Goal: Task Accomplishment & Management: Manage account settings

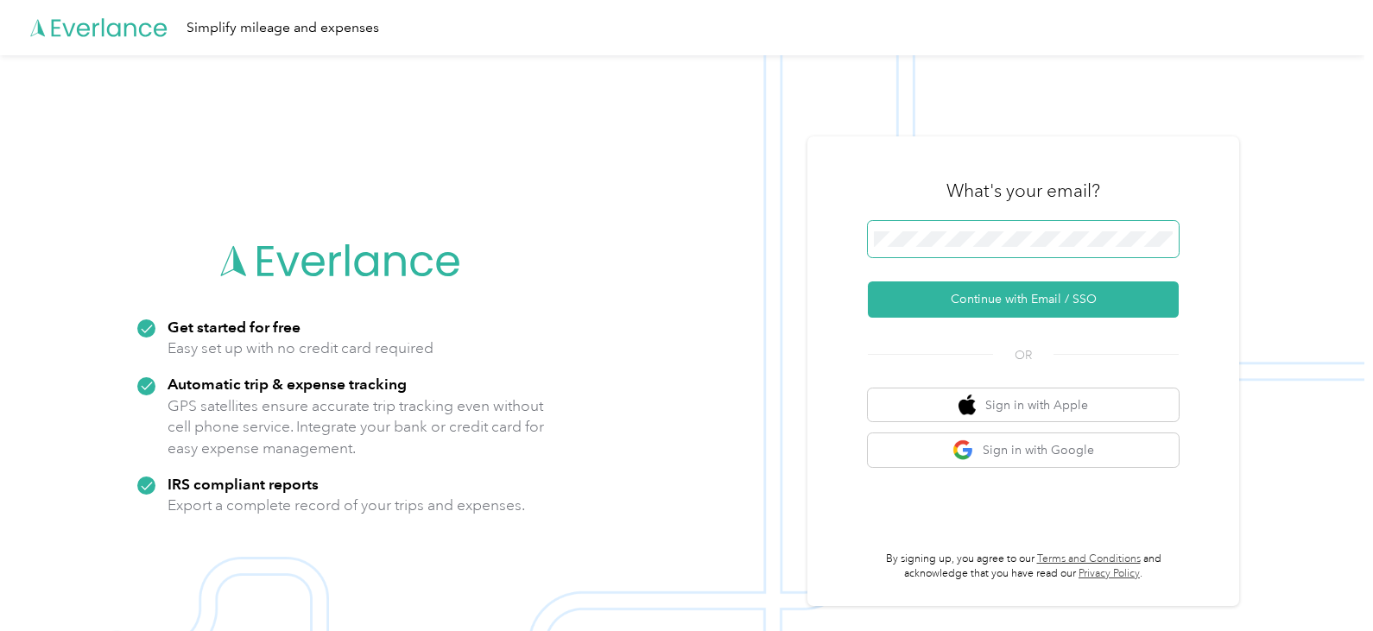
click at [1086, 230] on span at bounding box center [1023, 239] width 311 height 36
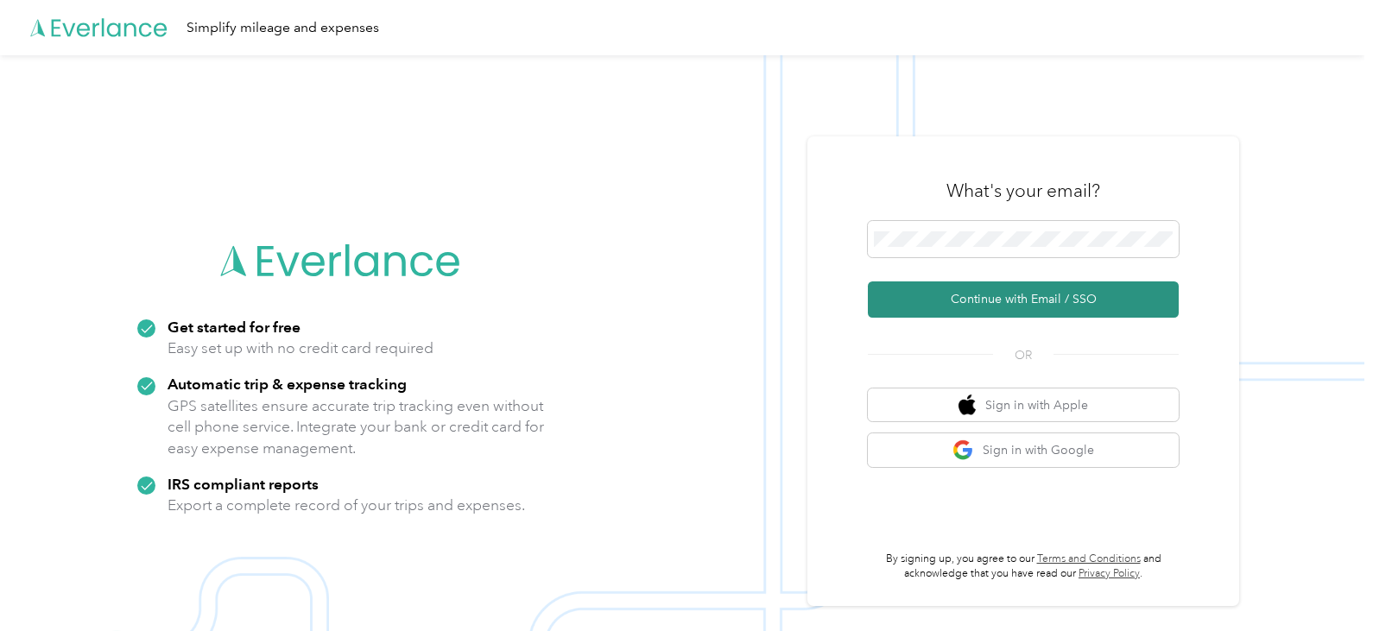
click at [969, 284] on button "Continue with Email / SSO" at bounding box center [1023, 299] width 311 height 36
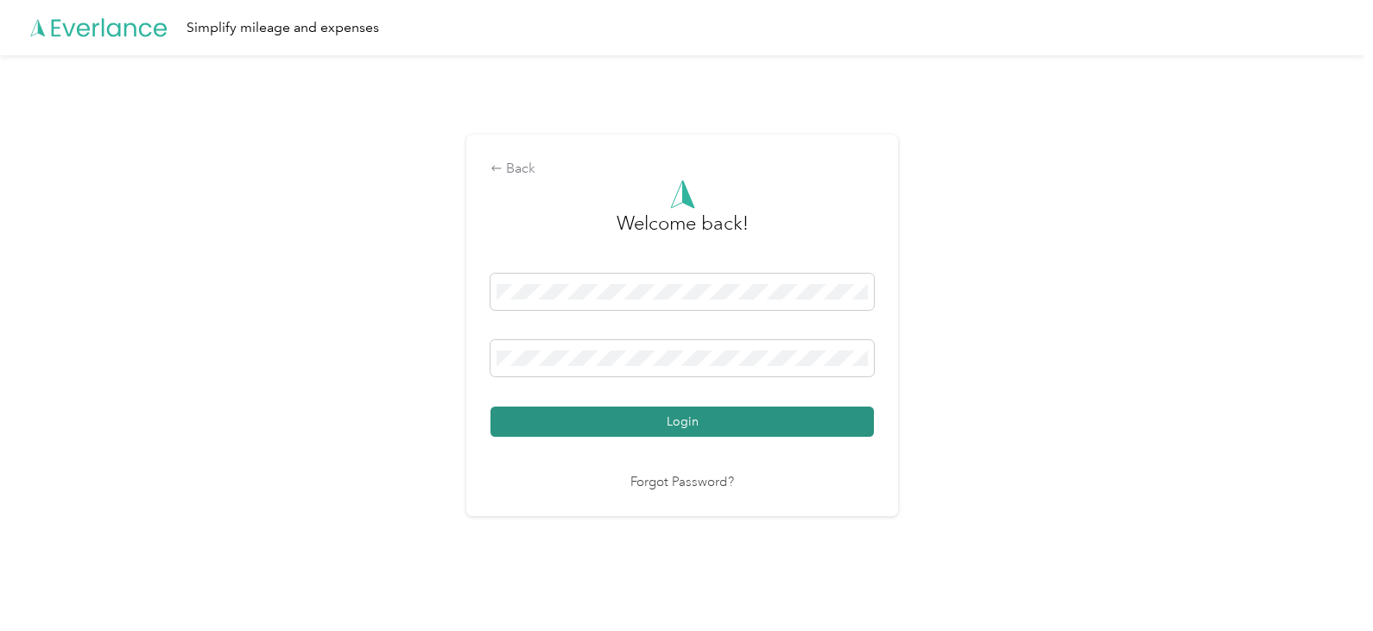
click at [519, 417] on button "Login" at bounding box center [681, 422] width 383 height 30
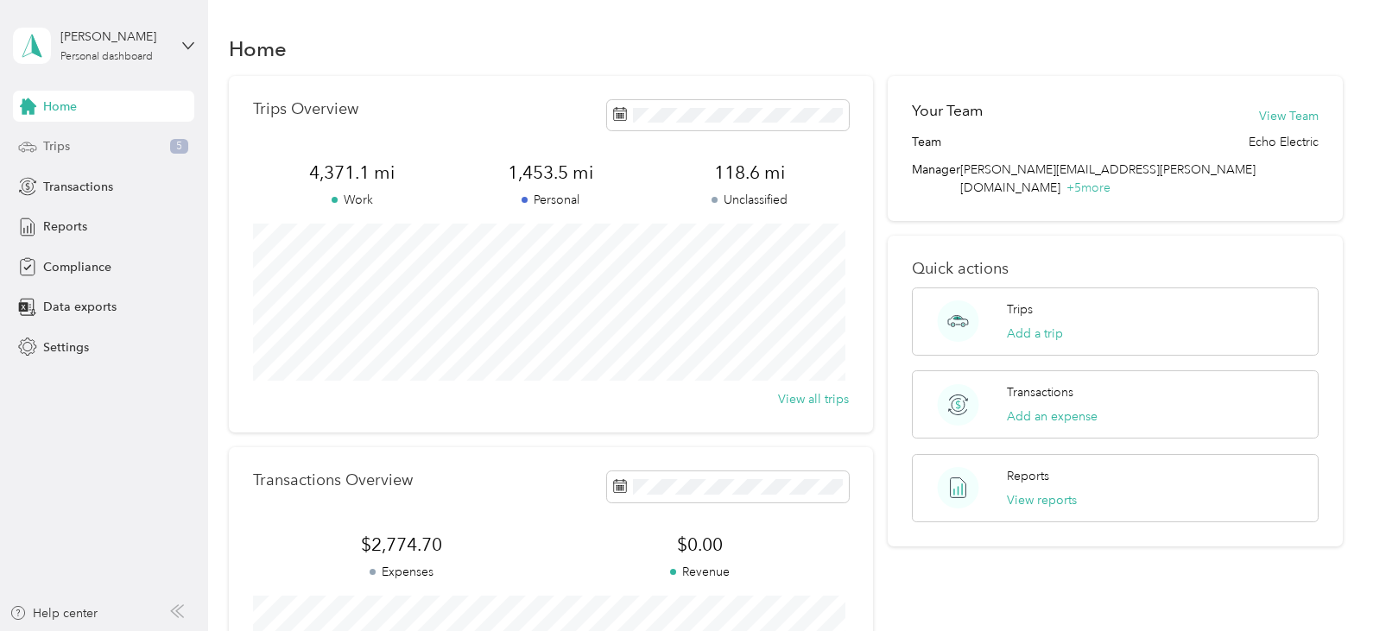
click at [66, 139] on span "Trips" at bounding box center [56, 146] width 27 height 18
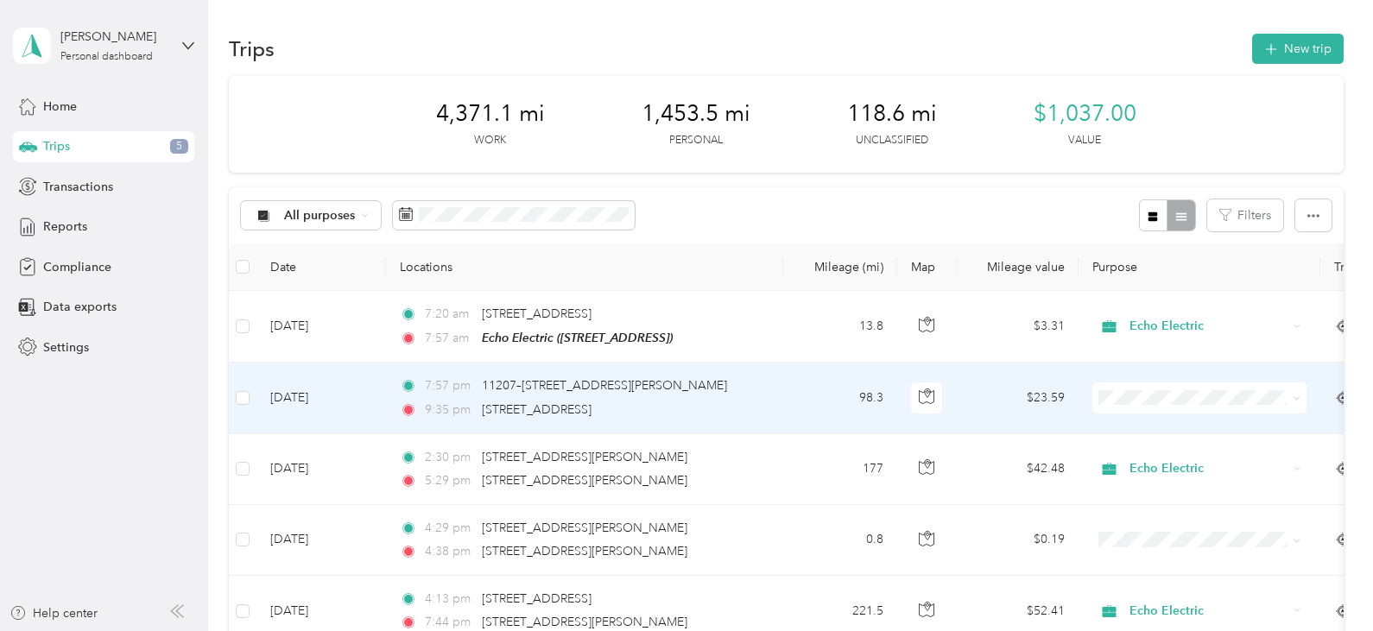
click at [1135, 454] on span "Personal" at bounding box center [1215, 460] width 160 height 18
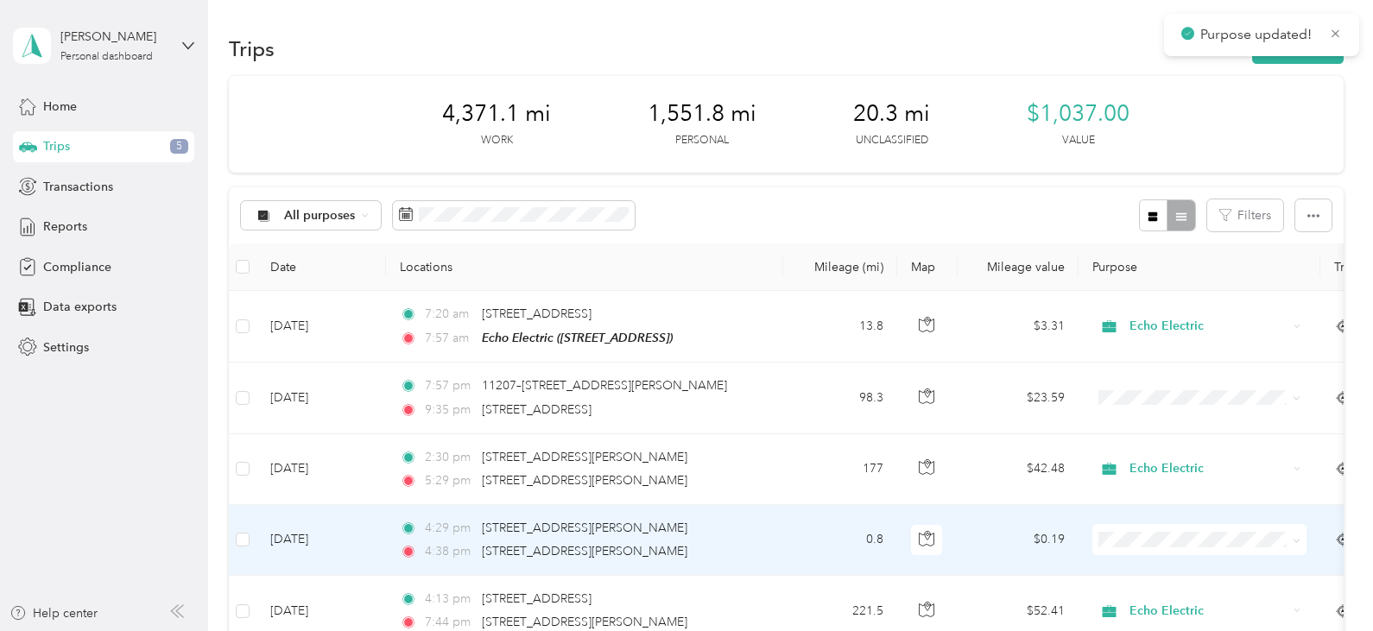
click at [1126, 598] on span "Personal" at bounding box center [1199, 599] width 190 height 18
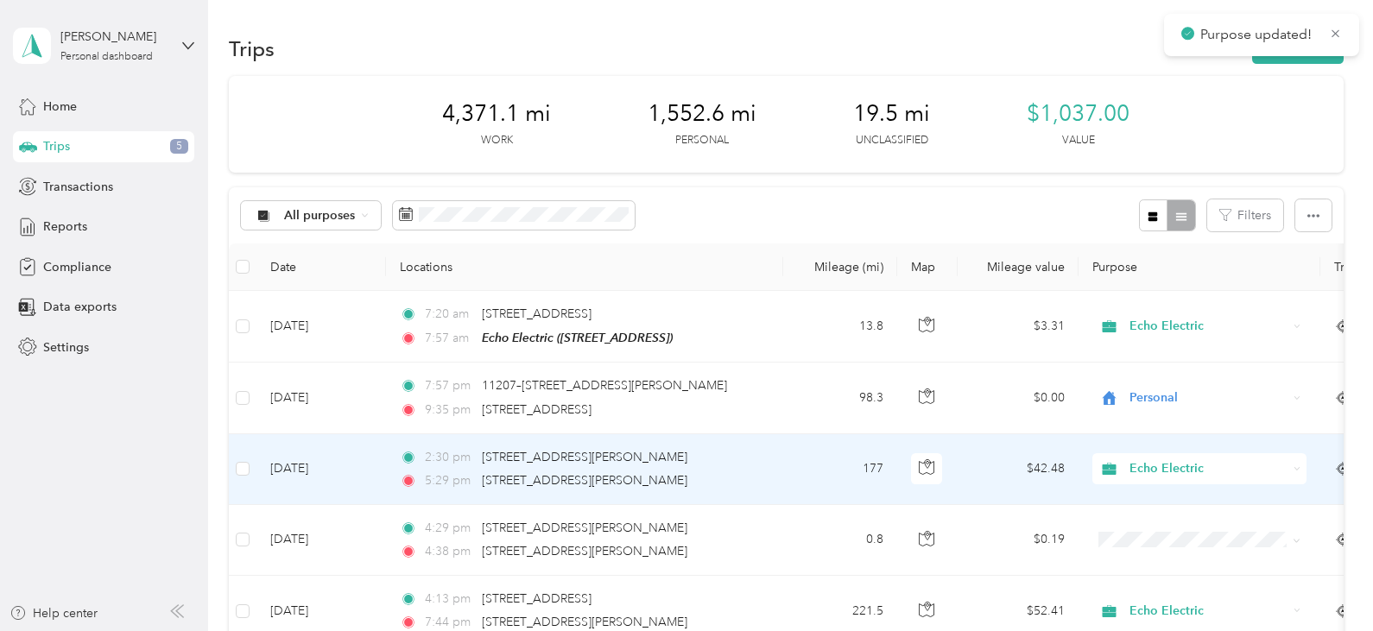
click at [1141, 472] on span "Echo Electric" at bounding box center [1208, 468] width 158 height 19
click at [1135, 536] on span "Personal" at bounding box center [1215, 530] width 160 height 18
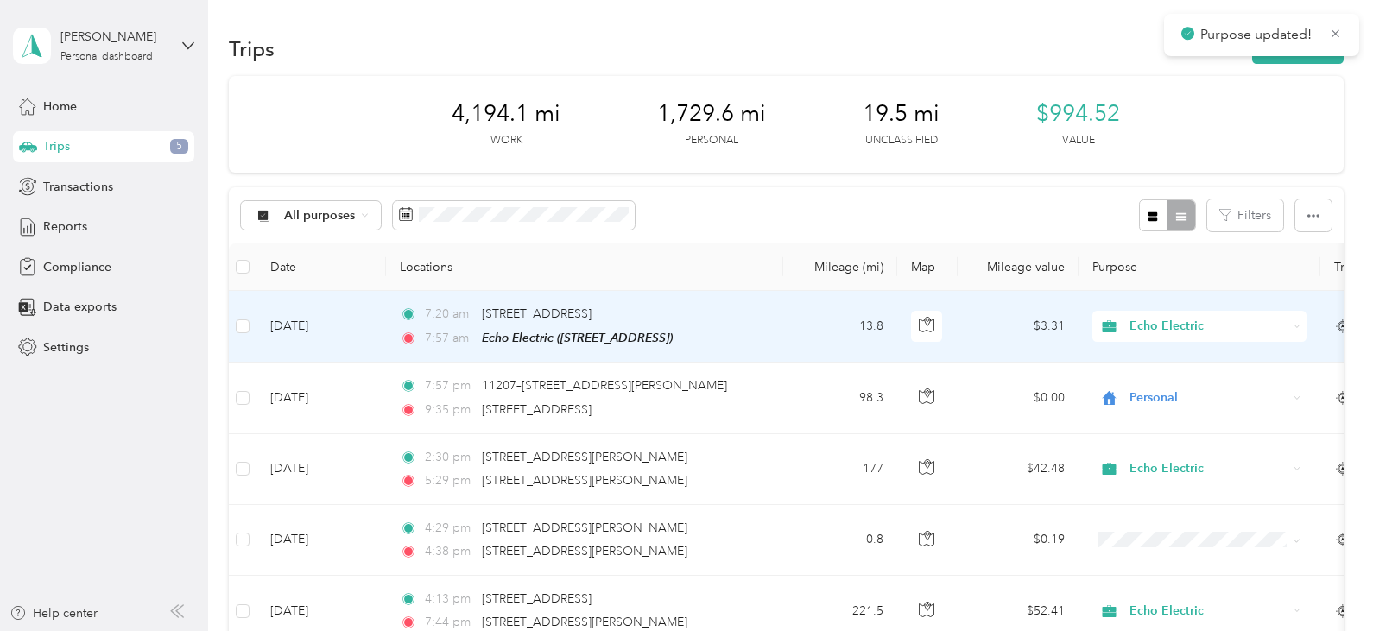
click at [1150, 326] on span "Echo Electric" at bounding box center [1208, 326] width 158 height 19
click at [1137, 393] on span "Personal" at bounding box center [1215, 389] width 160 height 18
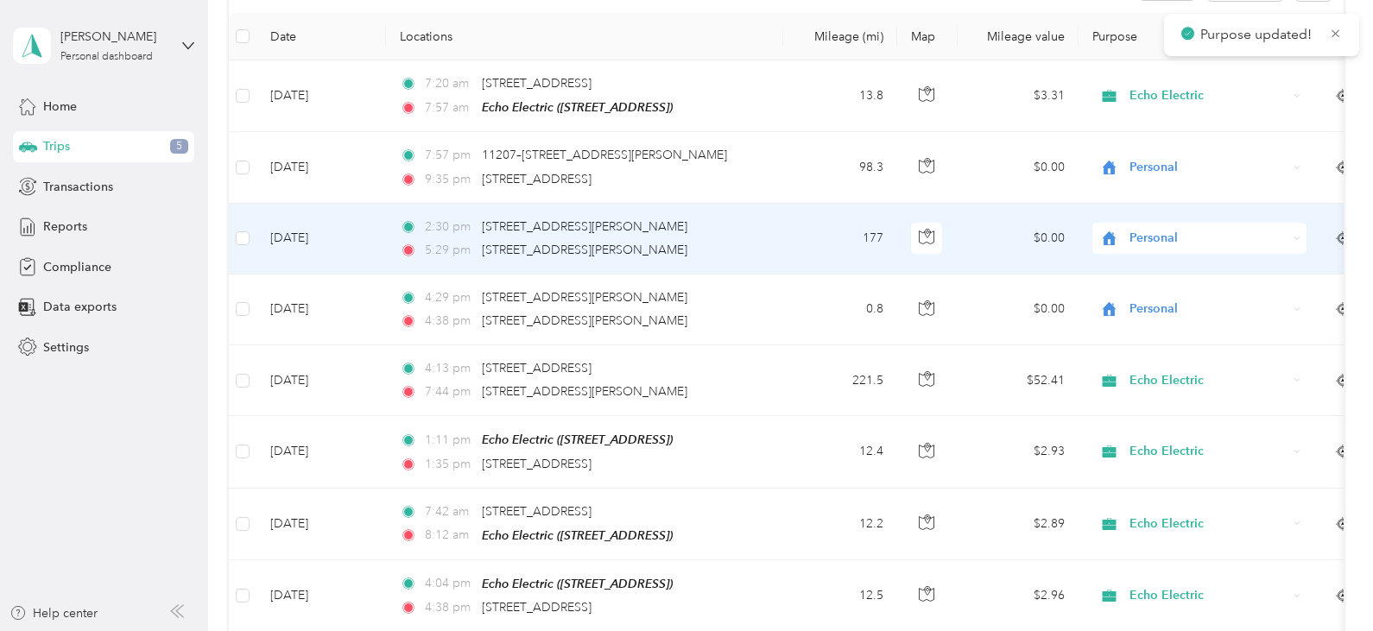
scroll to position [259, 0]
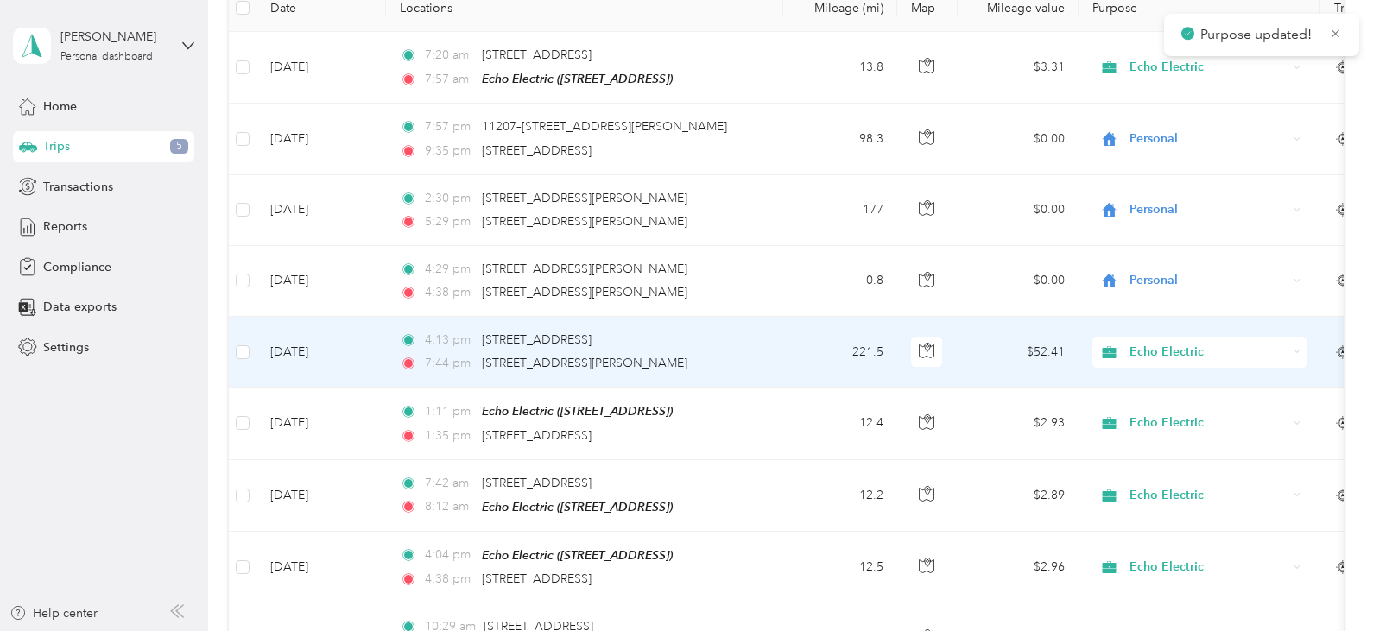
click at [1142, 349] on span "Echo Electric" at bounding box center [1208, 352] width 158 height 19
click at [1152, 418] on span "Personal" at bounding box center [1215, 414] width 160 height 18
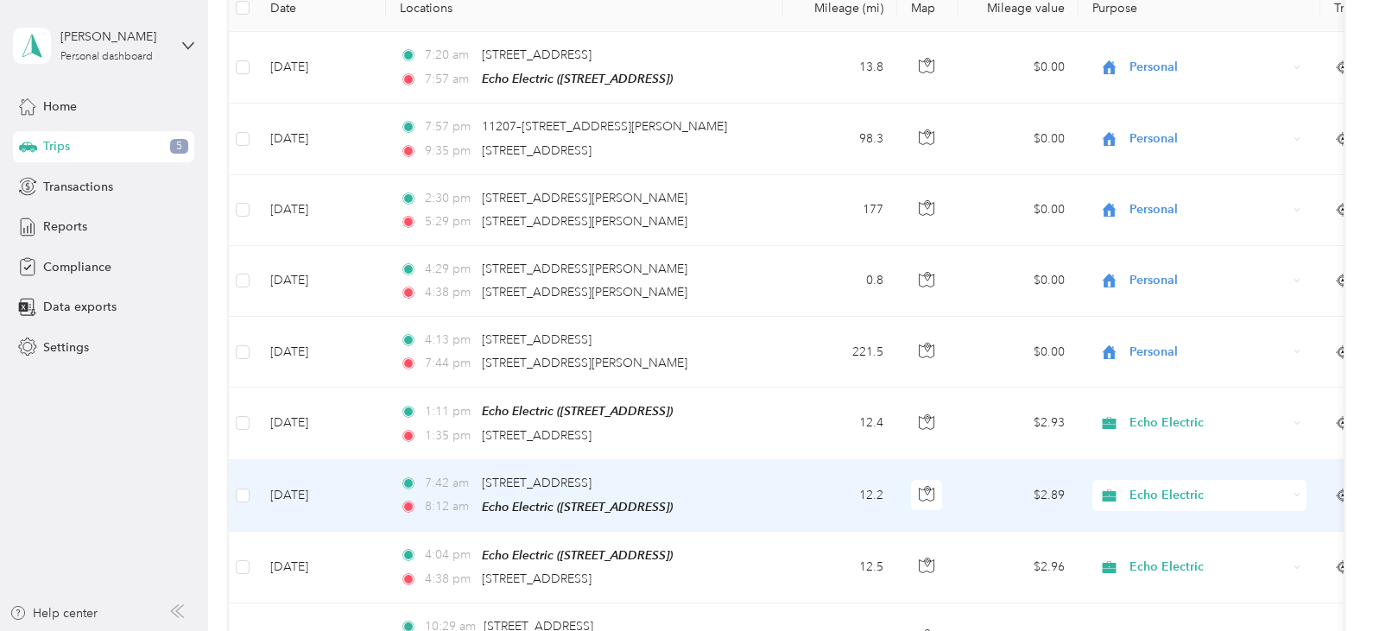
click at [1140, 486] on span "Echo Electric" at bounding box center [1208, 495] width 158 height 19
click at [1158, 554] on span "Personal" at bounding box center [1215, 555] width 160 height 18
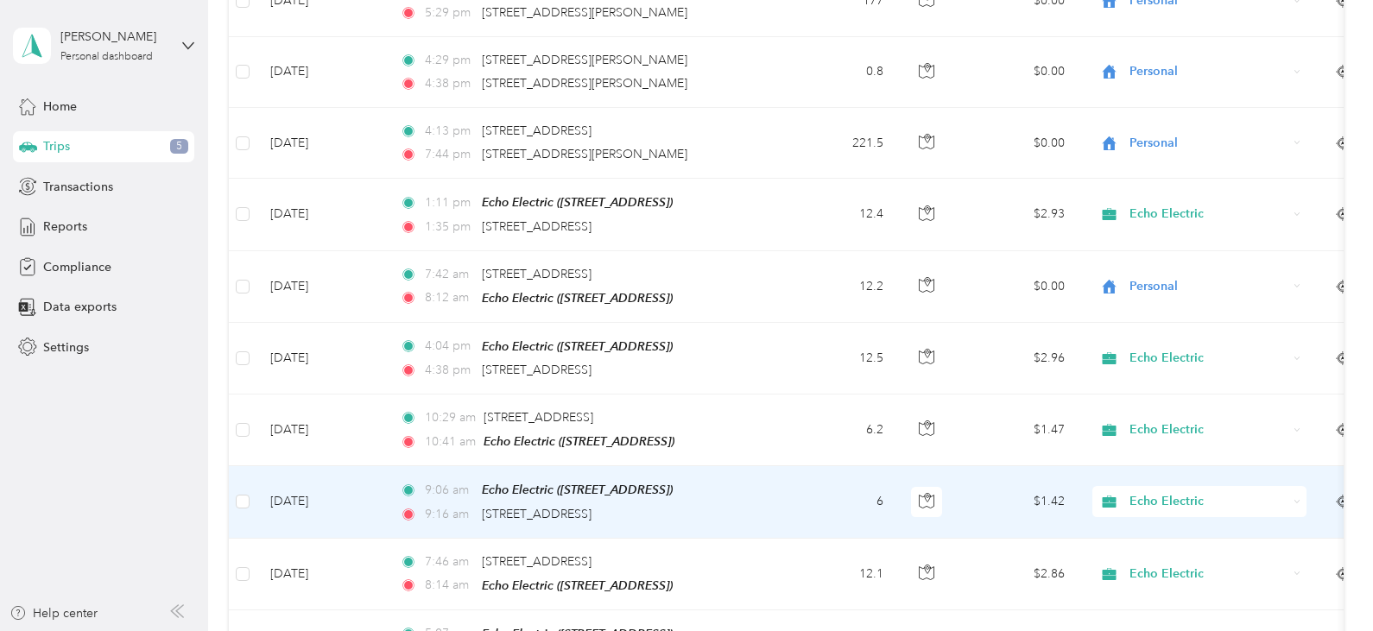
scroll to position [518, 0]
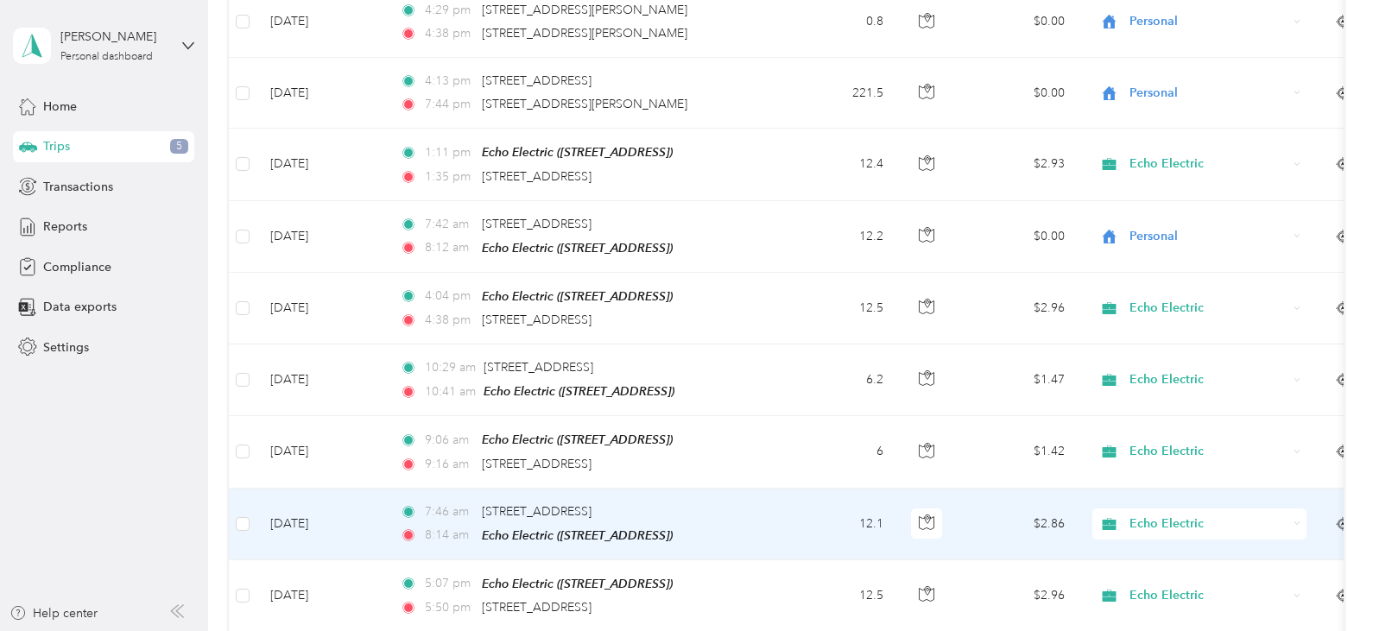
click at [1175, 532] on div "Echo Electric" at bounding box center [1199, 523] width 214 height 31
click at [1156, 569] on li "Personal" at bounding box center [1199, 580] width 214 height 30
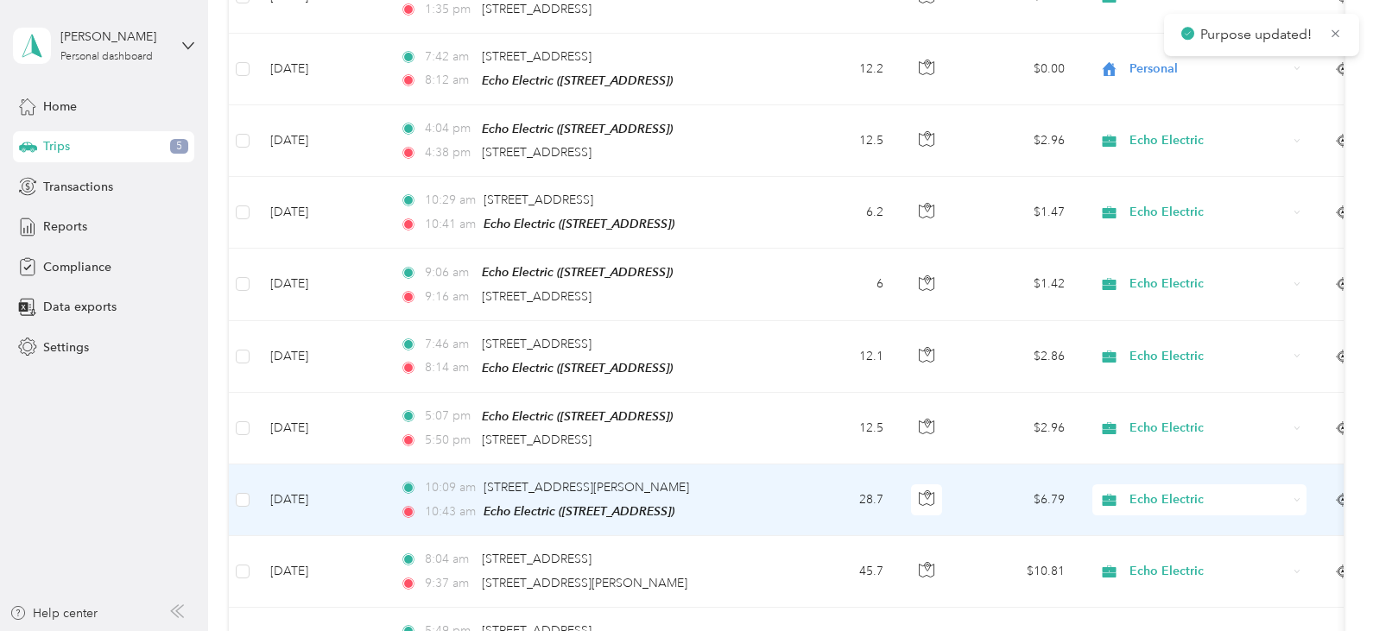
scroll to position [691, 0]
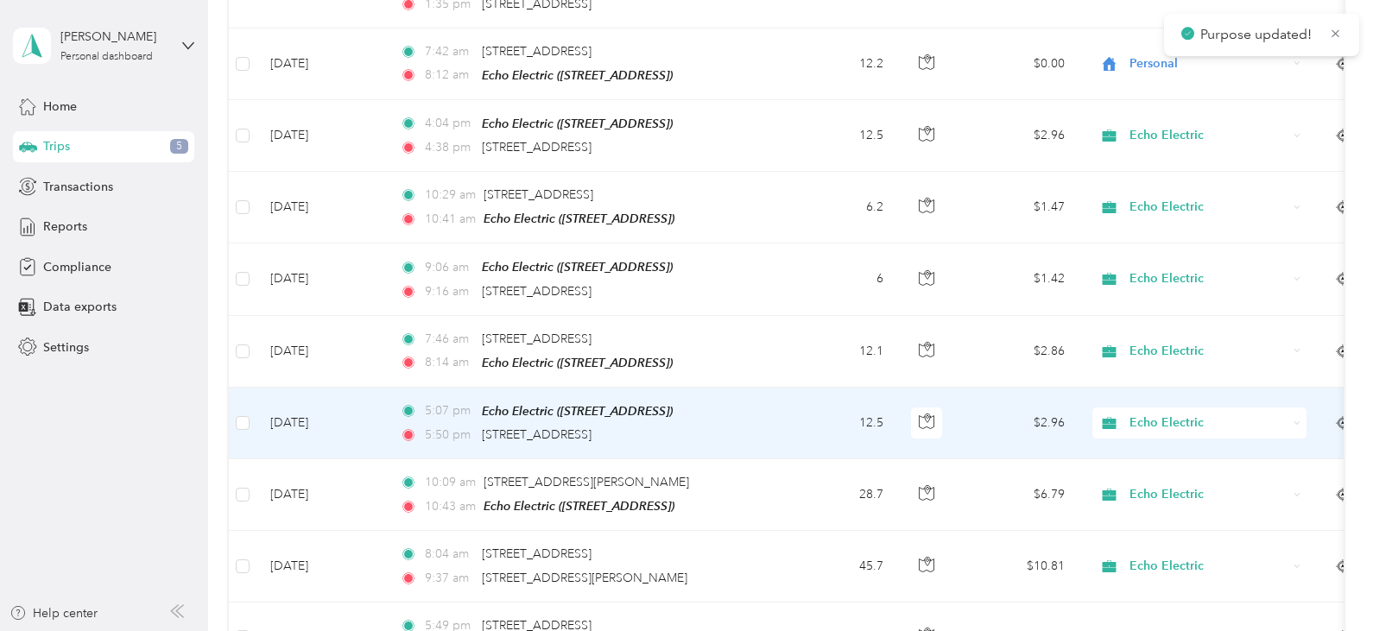
click at [1184, 425] on span "Echo Electric" at bounding box center [1208, 423] width 158 height 19
click at [1171, 474] on span "Personal" at bounding box center [1215, 479] width 160 height 18
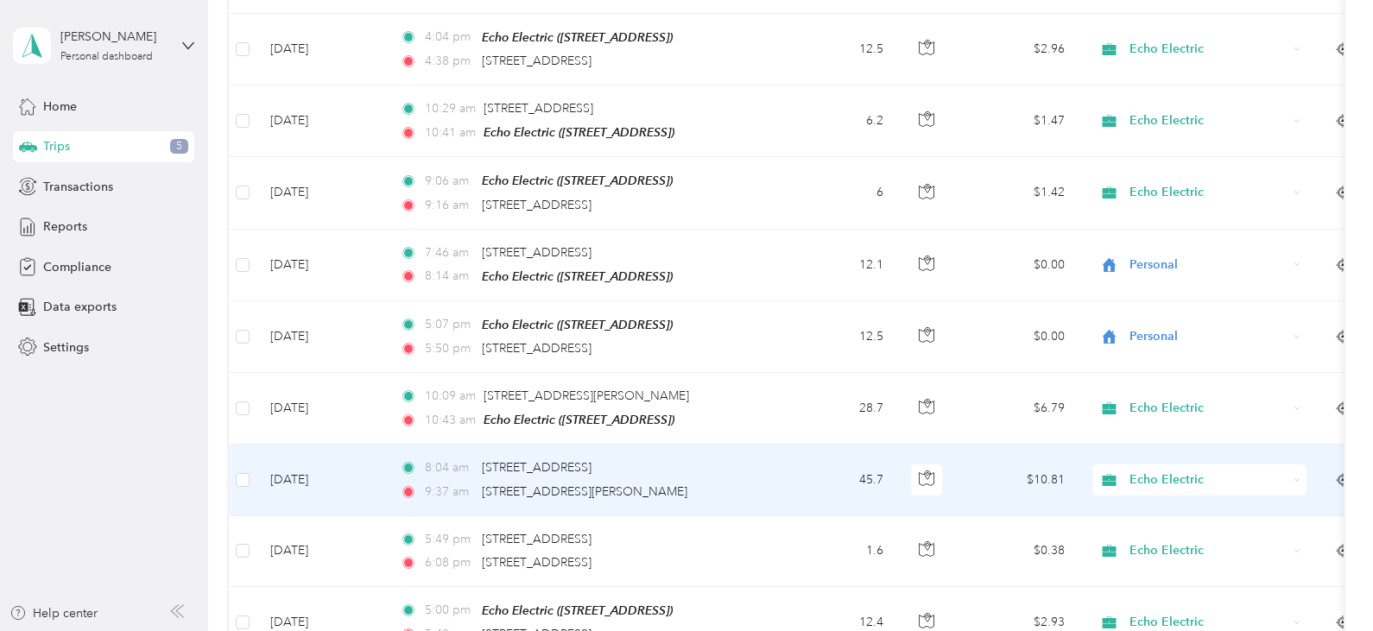
scroll to position [863, 0]
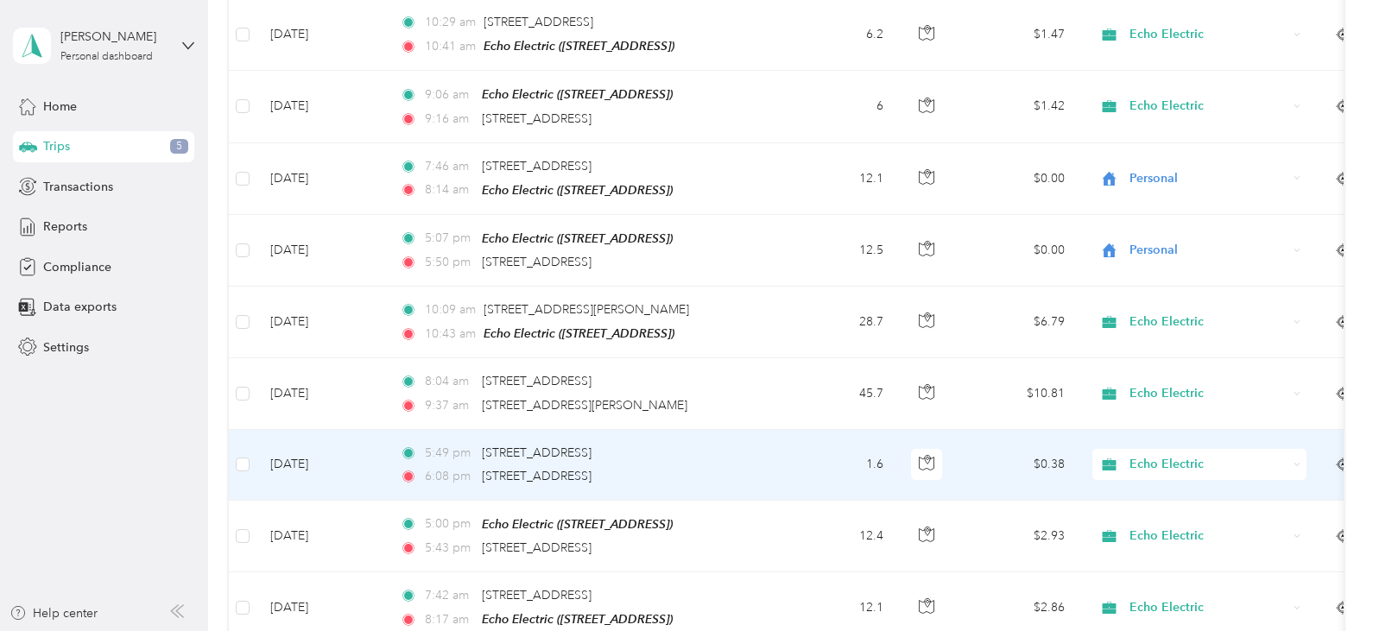
click at [1156, 472] on div "Echo Electric" at bounding box center [1199, 464] width 214 height 31
click at [1141, 508] on li "Personal" at bounding box center [1199, 519] width 214 height 30
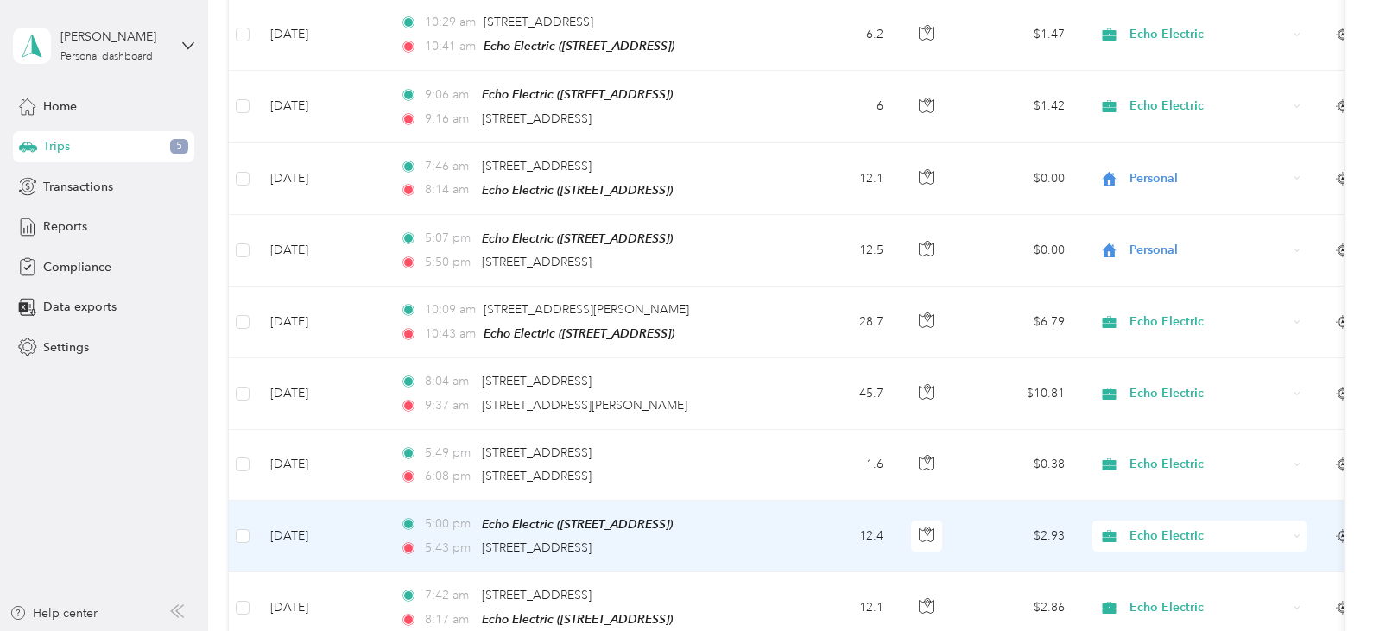
click at [1174, 530] on span "Echo Electric" at bounding box center [1208, 536] width 158 height 19
click at [1177, 587] on span "Personal" at bounding box center [1215, 590] width 160 height 18
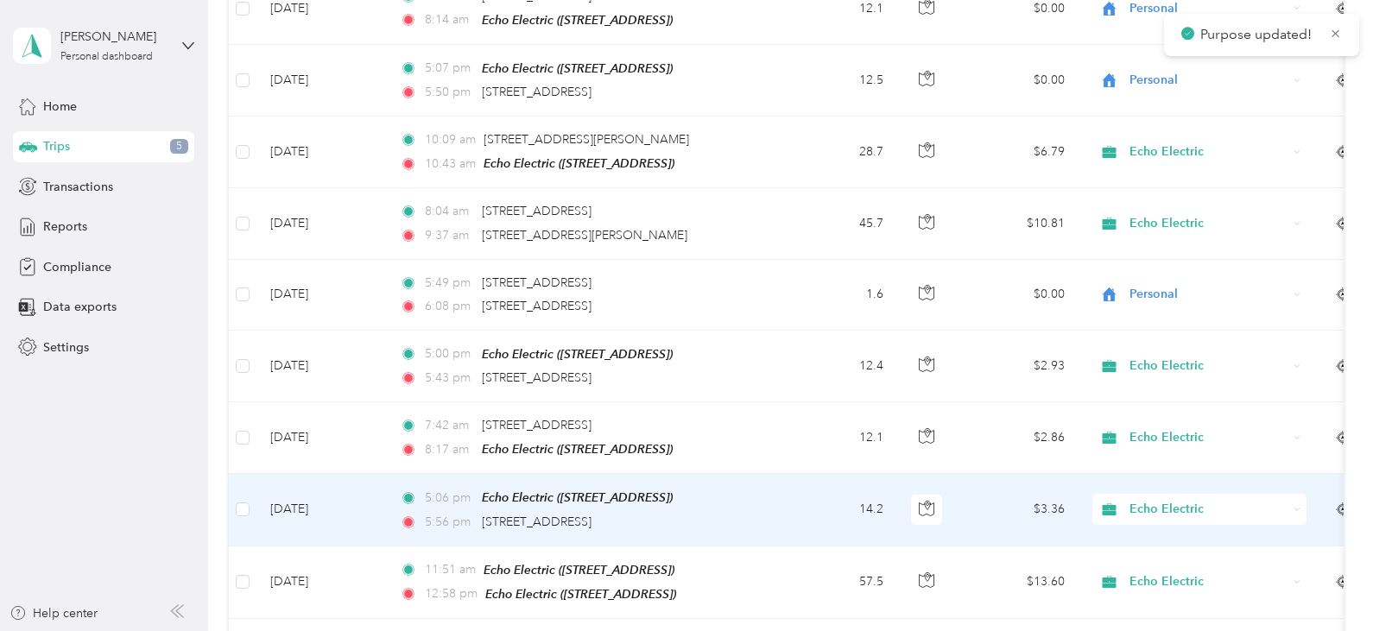
scroll to position [1036, 0]
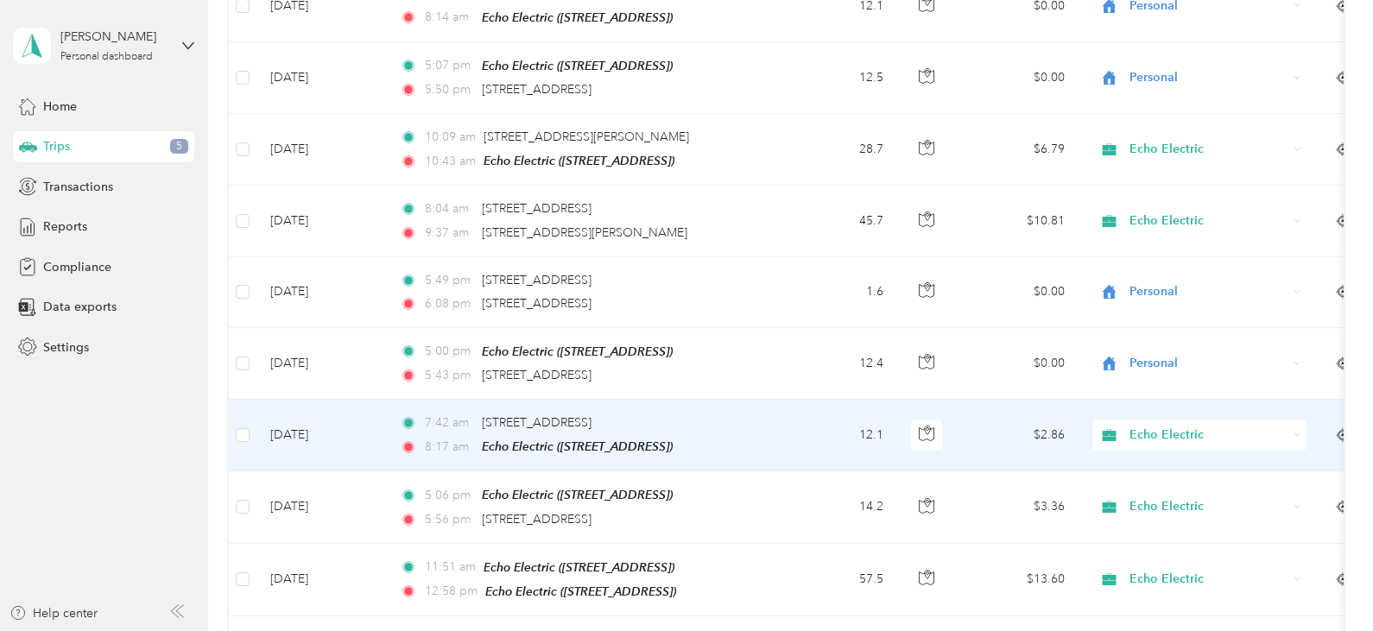
click at [1175, 432] on span "Echo Electric" at bounding box center [1208, 435] width 158 height 19
click at [1184, 488] on span "Personal" at bounding box center [1215, 489] width 160 height 18
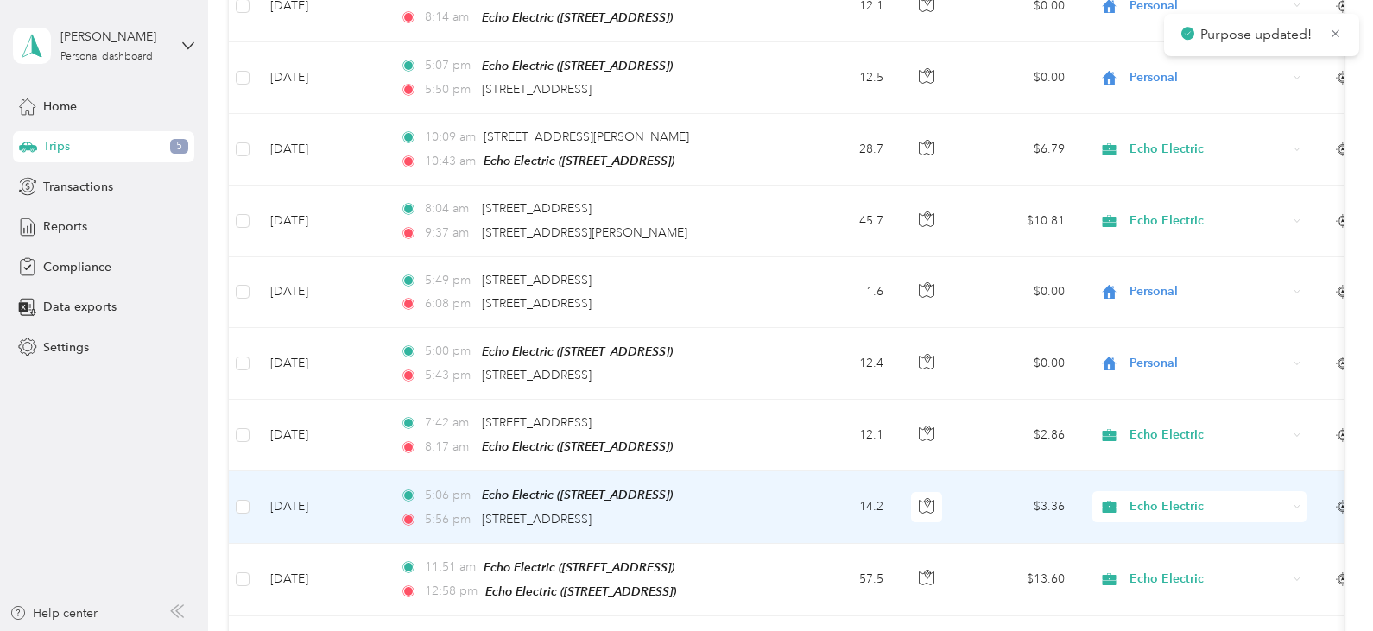
click at [1159, 497] on span "Echo Electric" at bounding box center [1208, 506] width 158 height 19
click at [1167, 553] on span "Personal" at bounding box center [1215, 559] width 160 height 18
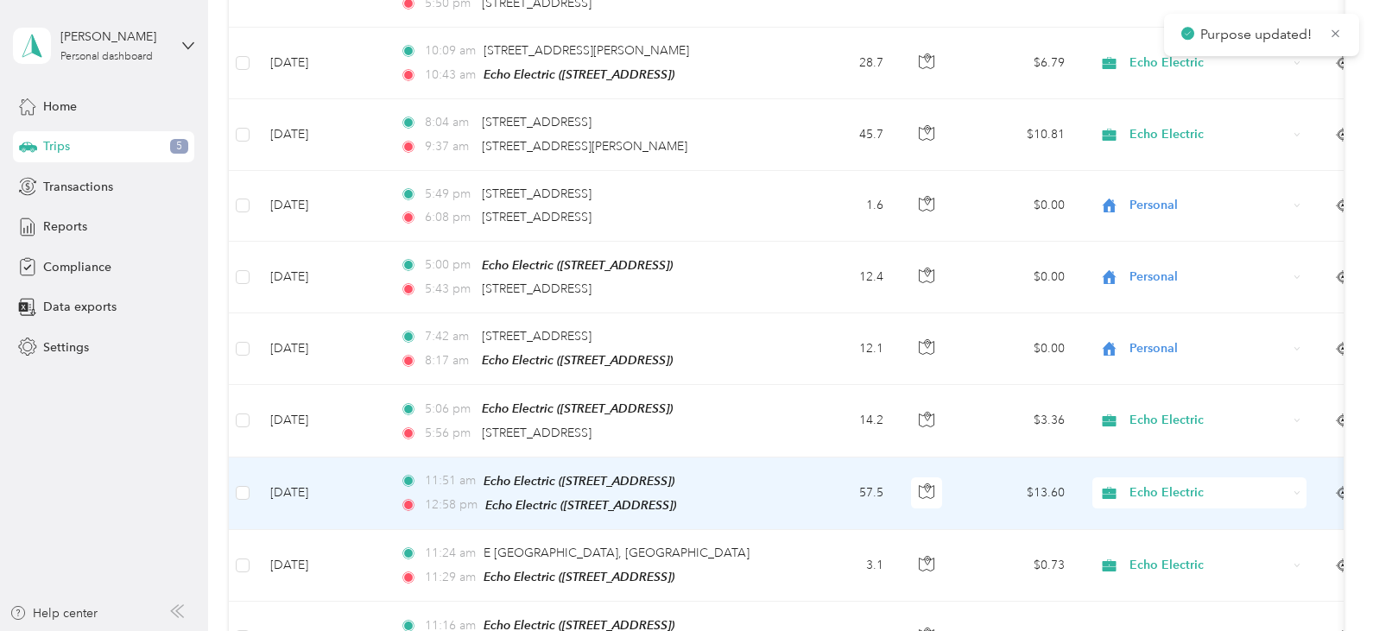
click at [1156, 483] on span "Echo Electric" at bounding box center [1208, 492] width 158 height 19
click at [1150, 507] on span "Echo Electric" at bounding box center [1205, 514] width 140 height 18
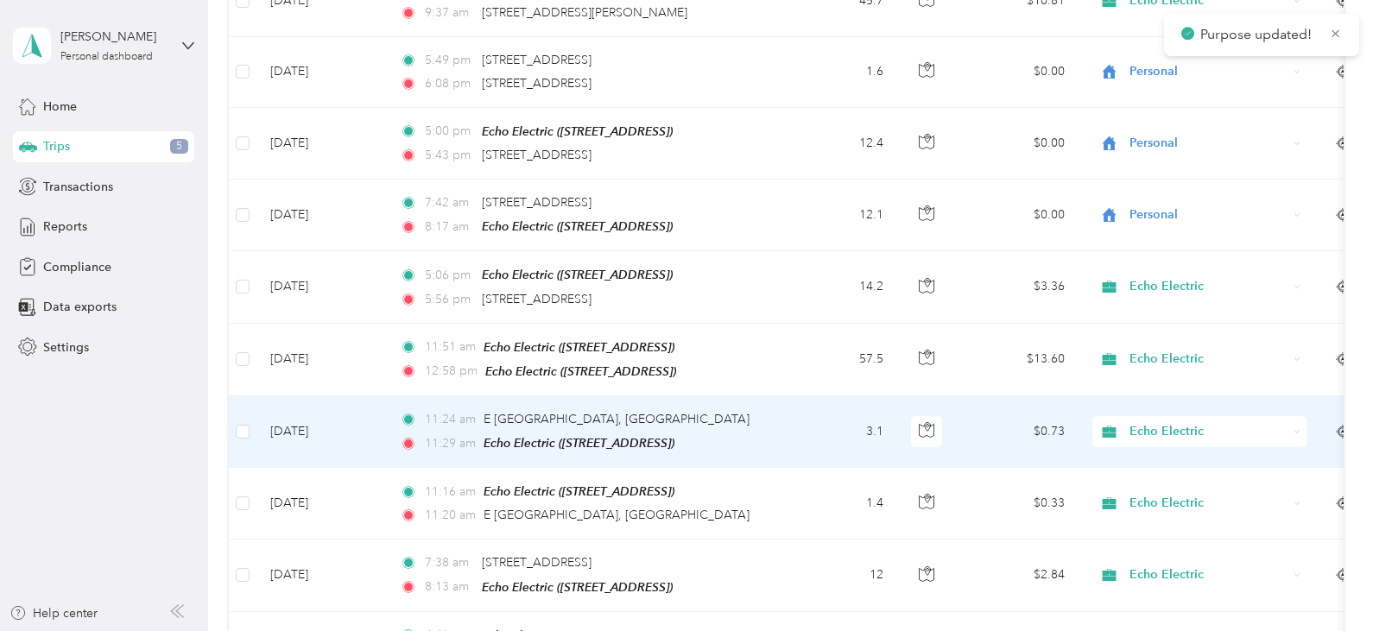
scroll to position [1295, 0]
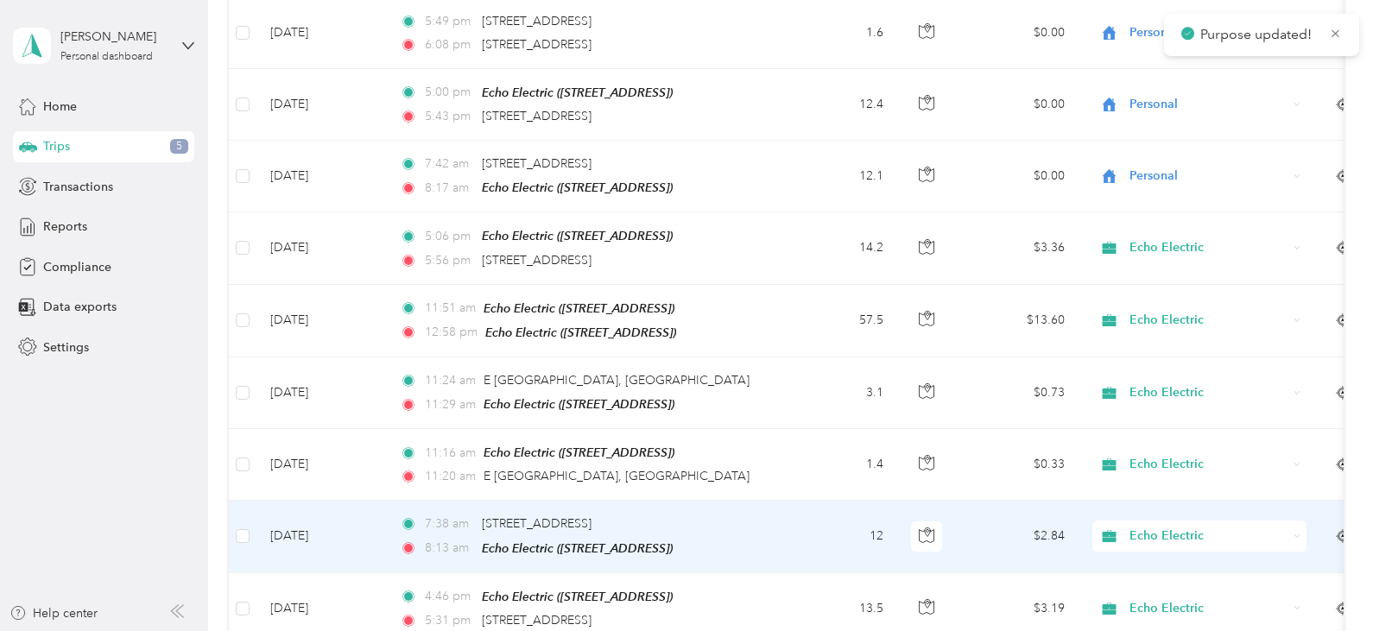
click at [1158, 527] on span "Echo Electric" at bounding box center [1208, 536] width 158 height 19
click at [1157, 583] on span "Personal" at bounding box center [1215, 585] width 160 height 18
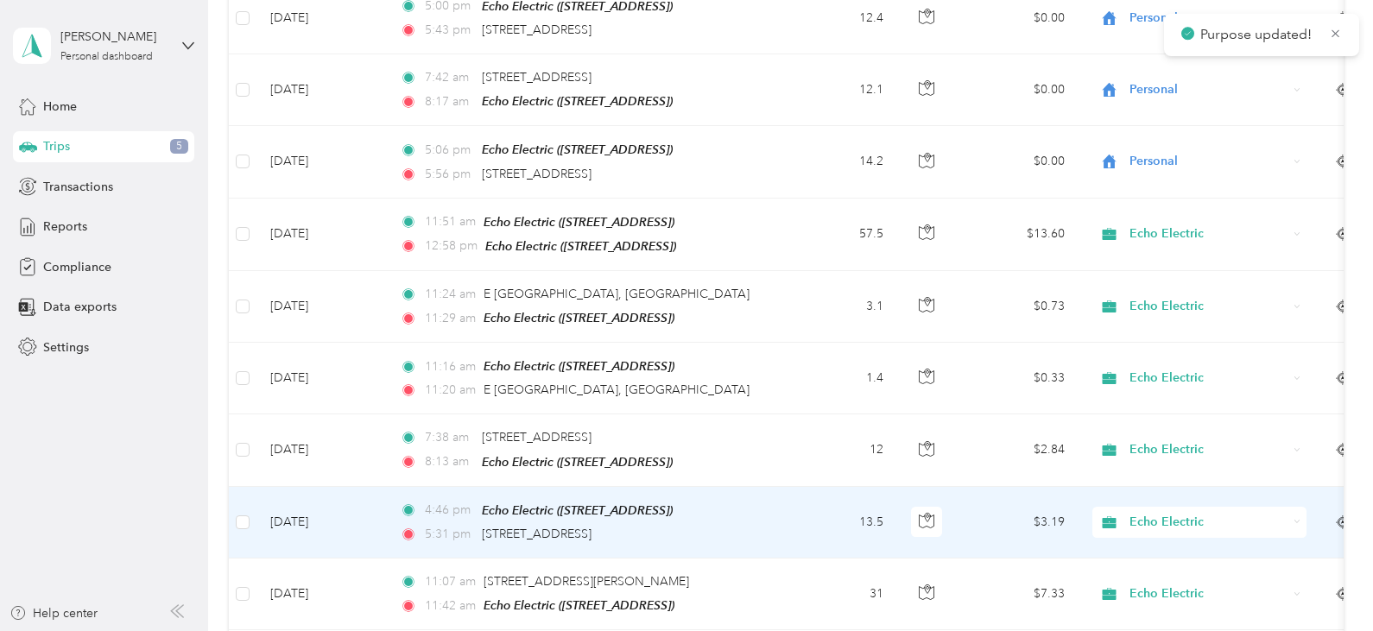
click at [1156, 513] on span "Echo Electric" at bounding box center [1208, 522] width 158 height 19
click at [1145, 564] on span "Personal" at bounding box center [1215, 569] width 160 height 18
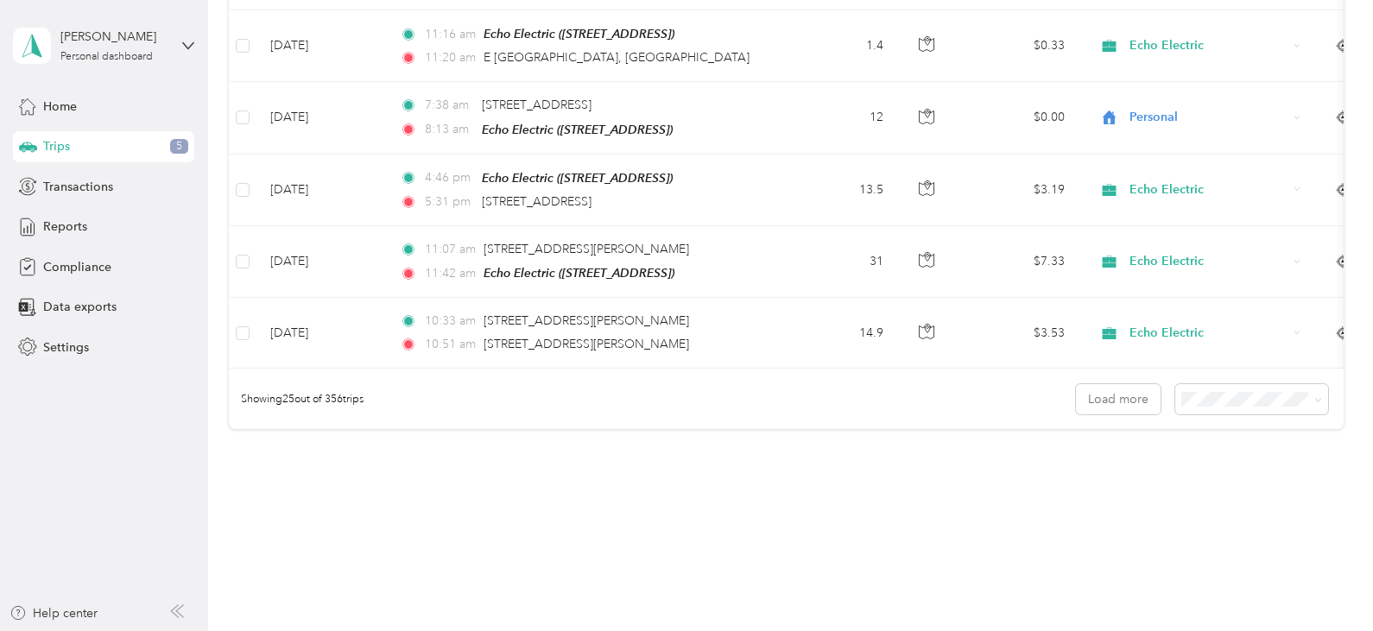
scroll to position [1727, 0]
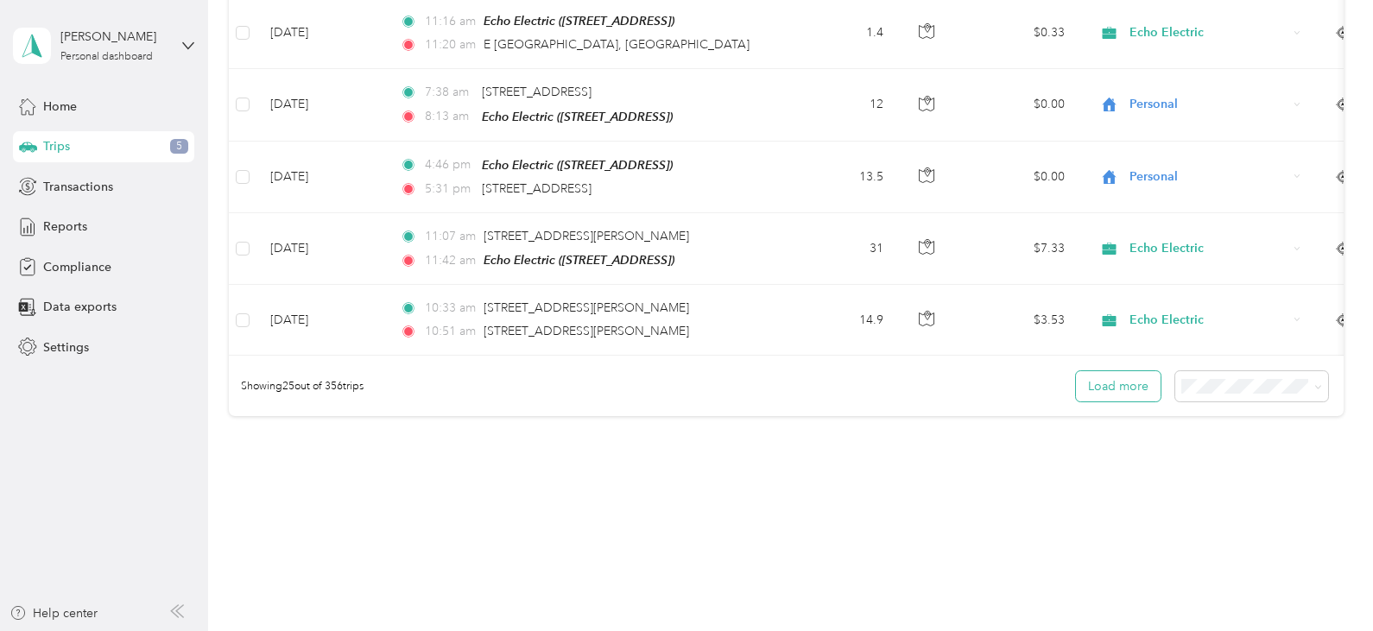
click at [1125, 376] on button "Load more" at bounding box center [1118, 386] width 85 height 30
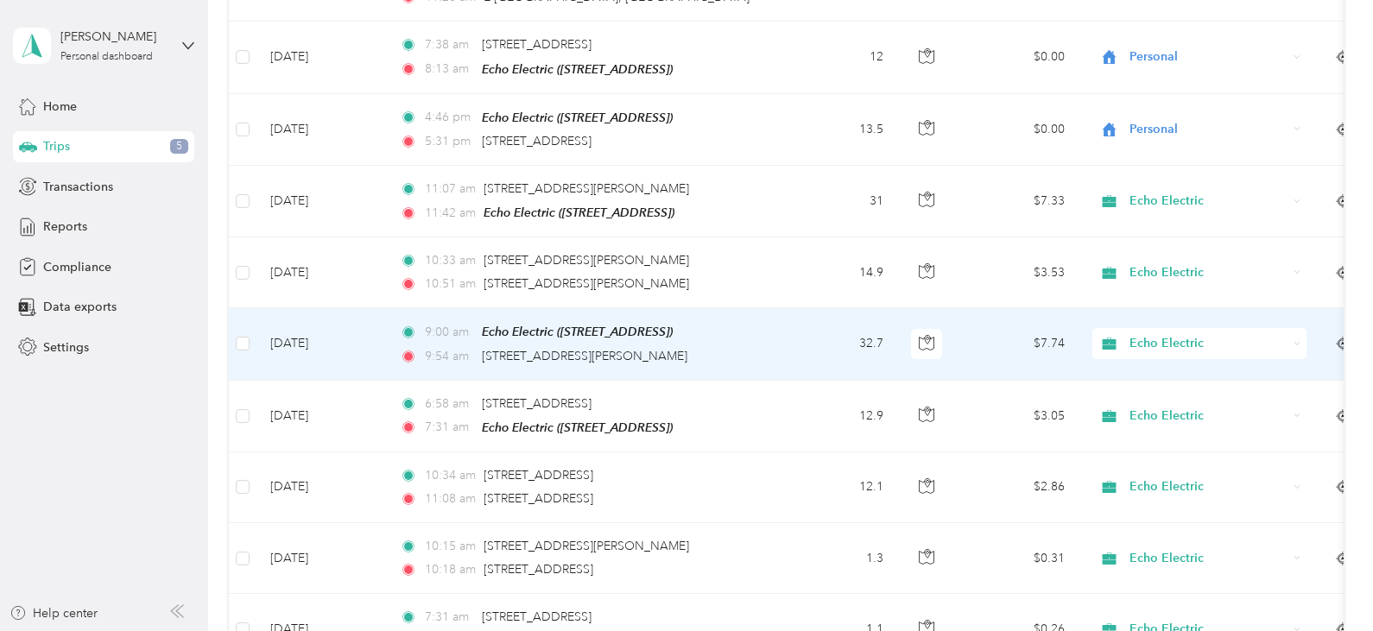
scroll to position [1813, 0]
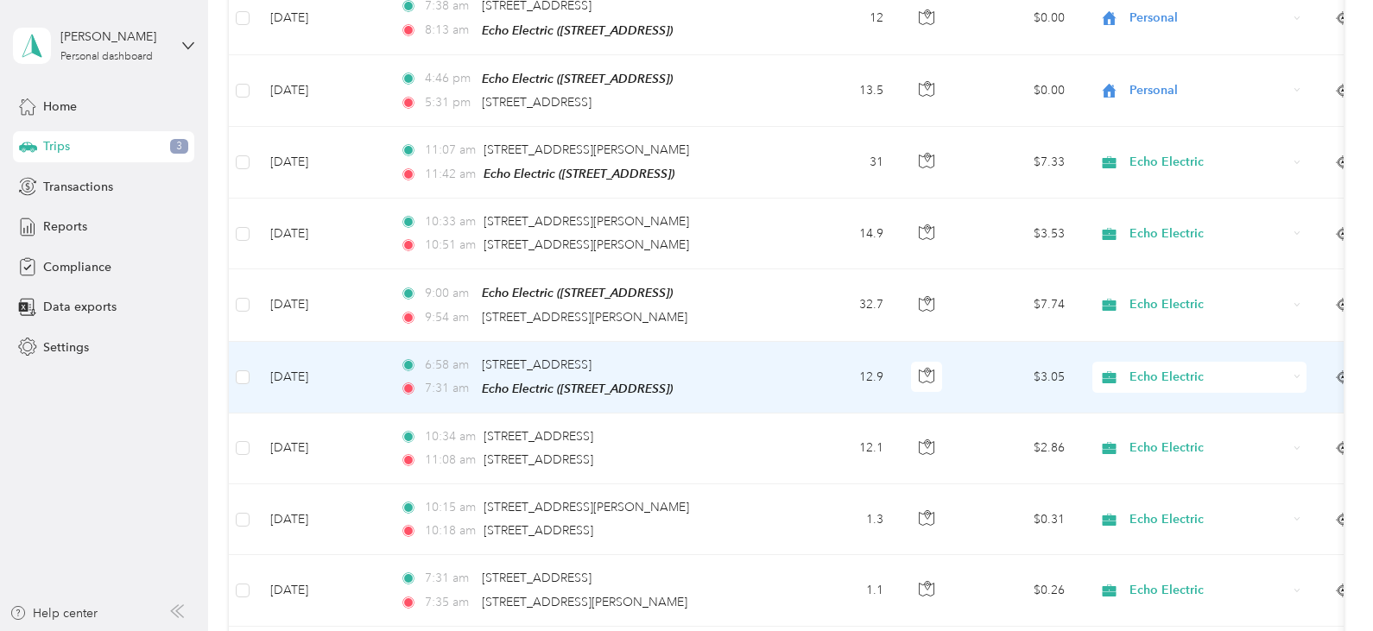
click at [1175, 369] on span "Echo Electric" at bounding box center [1208, 377] width 158 height 19
click at [1156, 414] on span "Personal" at bounding box center [1215, 422] width 160 height 18
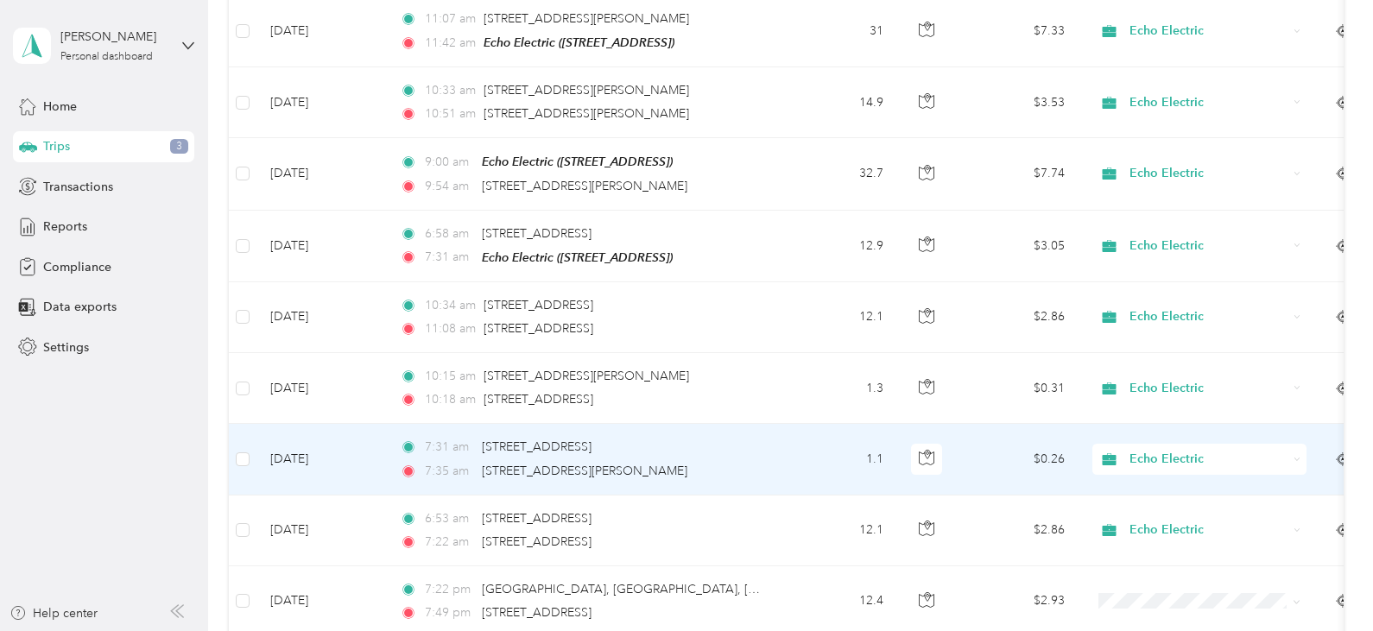
scroll to position [1986, 0]
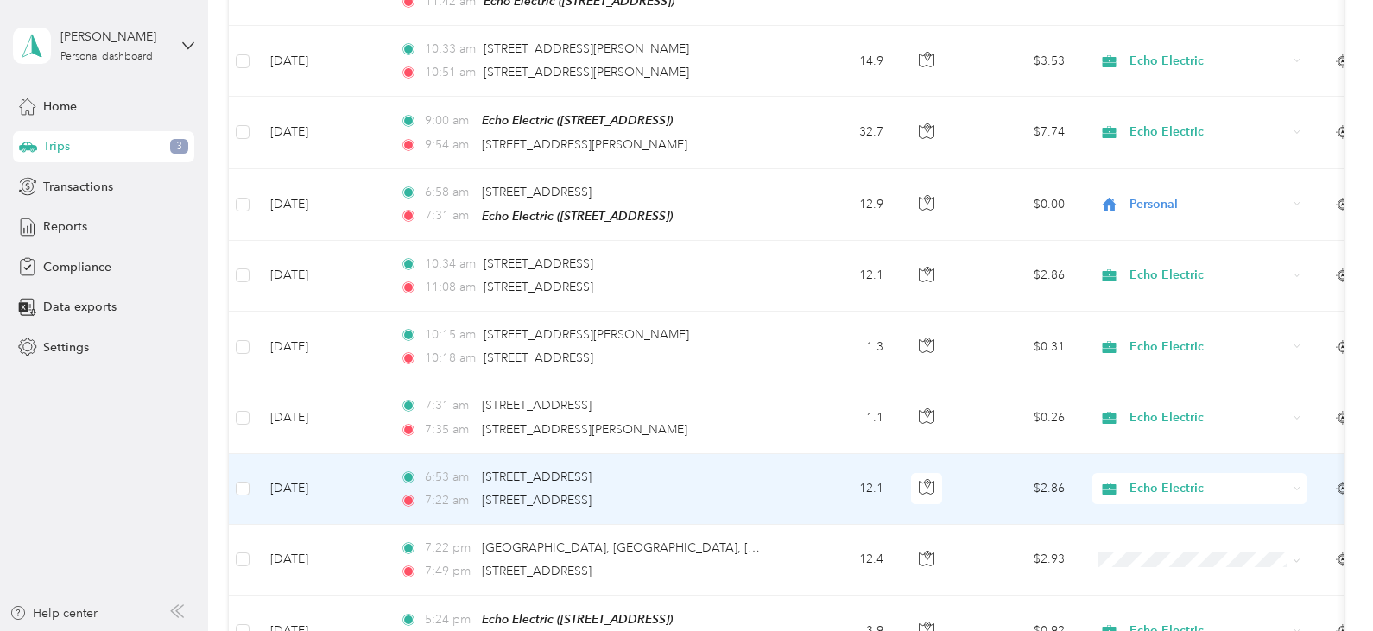
click at [1136, 479] on span "Echo Electric" at bounding box center [1208, 488] width 158 height 19
click at [1138, 500] on span "Echo Electric" at bounding box center [1205, 503] width 140 height 18
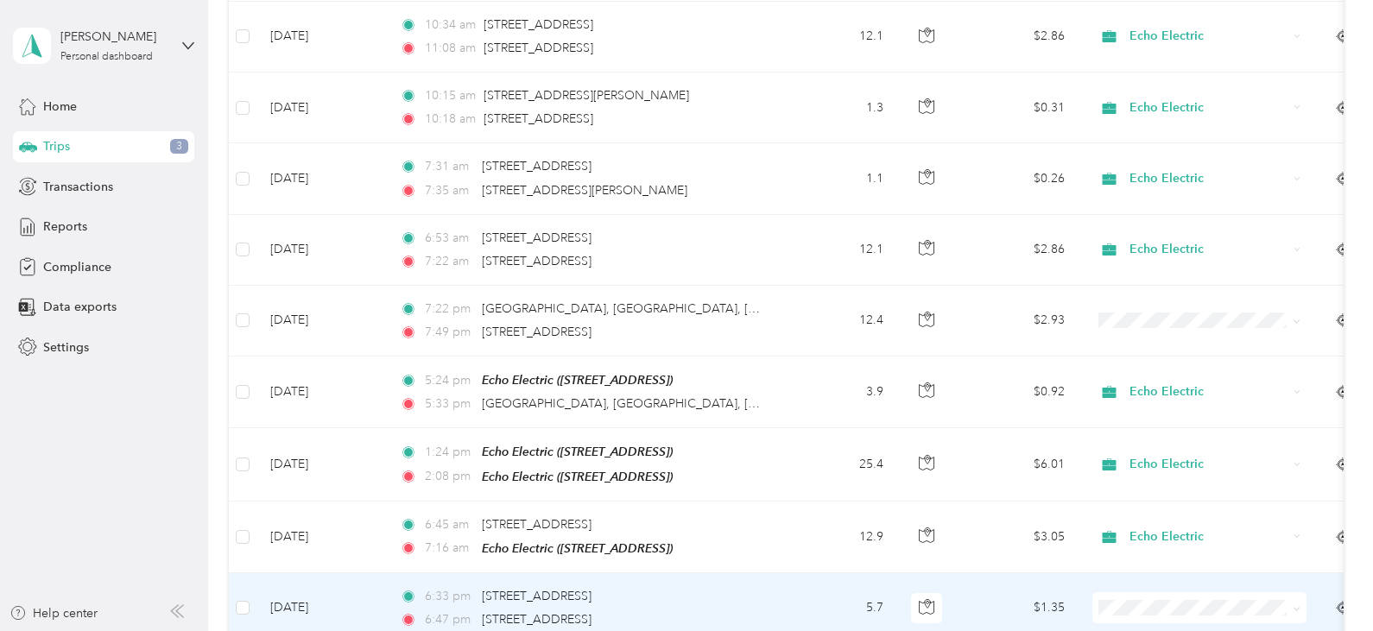
scroll to position [2331, 0]
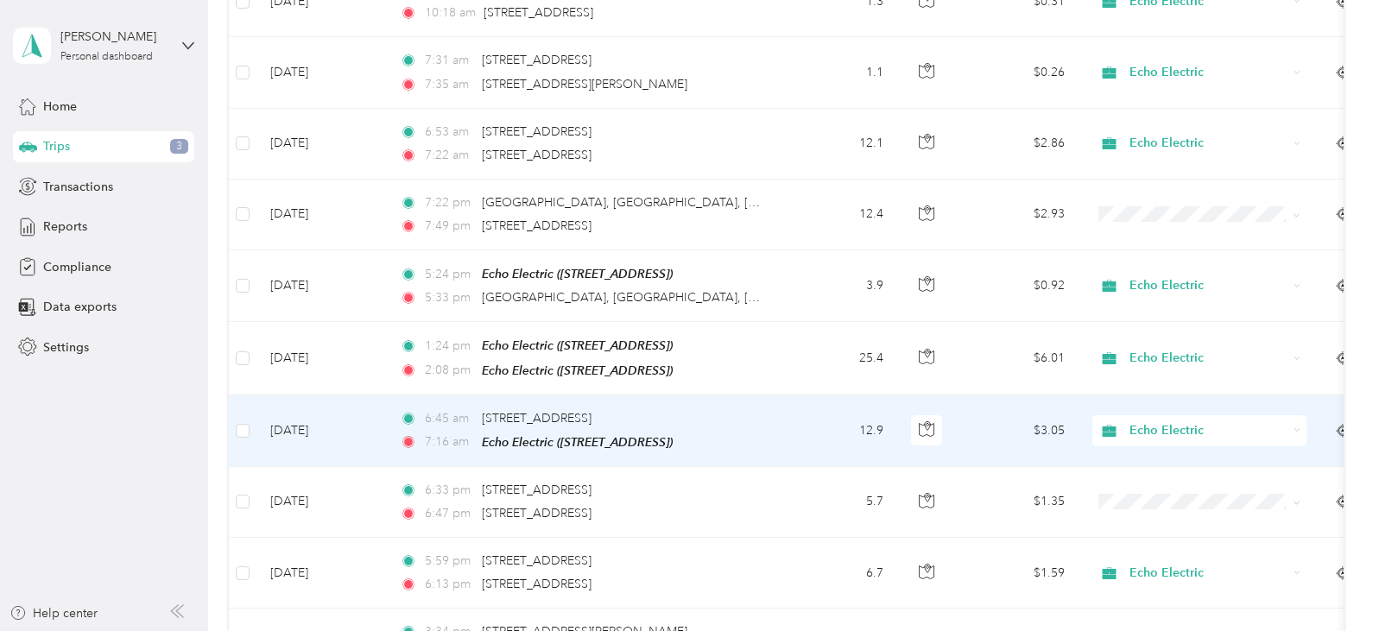
click at [1165, 421] on span "Echo Electric" at bounding box center [1208, 430] width 158 height 19
click at [1152, 470] on span "Personal" at bounding box center [1215, 472] width 160 height 18
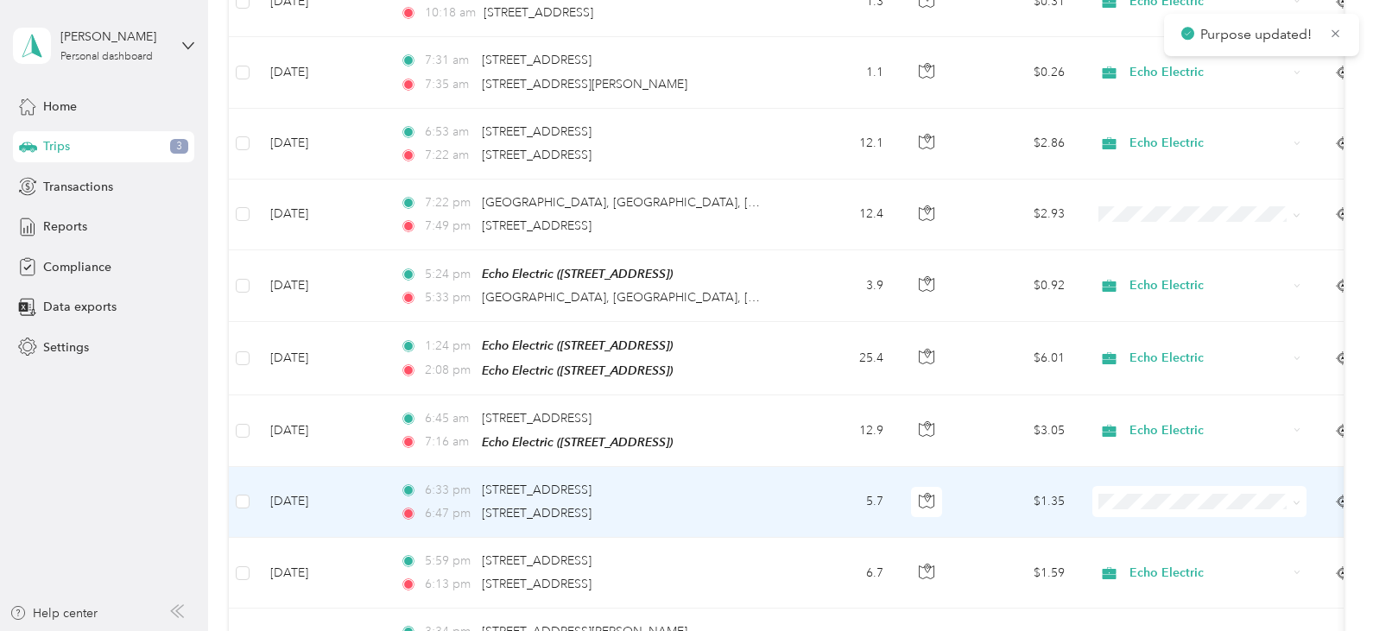
click at [1164, 540] on span "Personal" at bounding box center [1215, 539] width 160 height 18
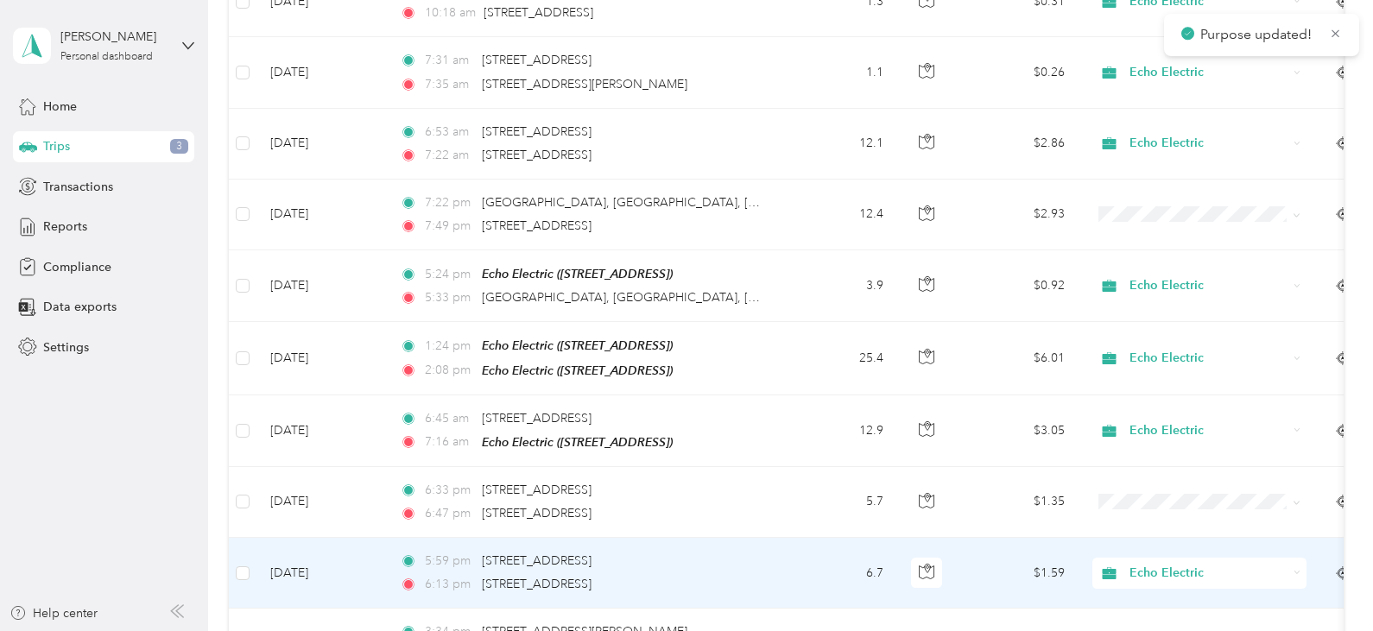
scroll to position [2417, 0]
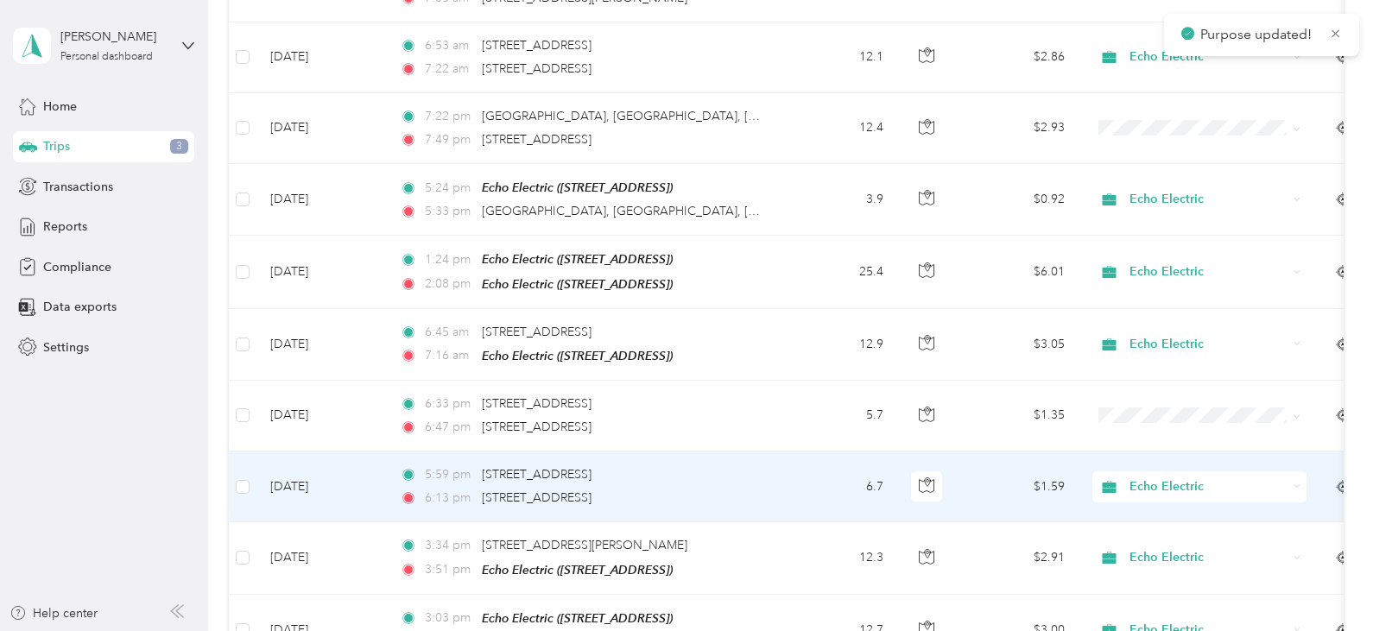
click at [1169, 477] on span "Echo Electric" at bounding box center [1208, 486] width 158 height 19
click at [1156, 525] on span "Personal" at bounding box center [1215, 528] width 160 height 18
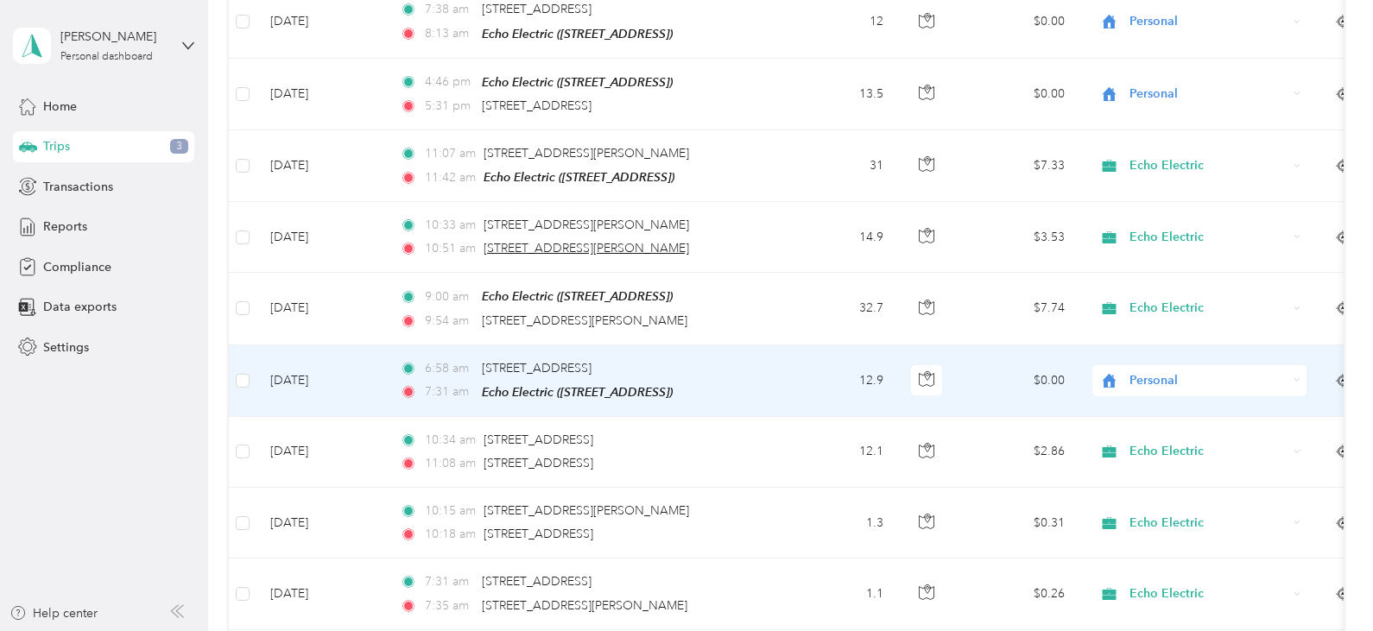
scroll to position [1727, 0]
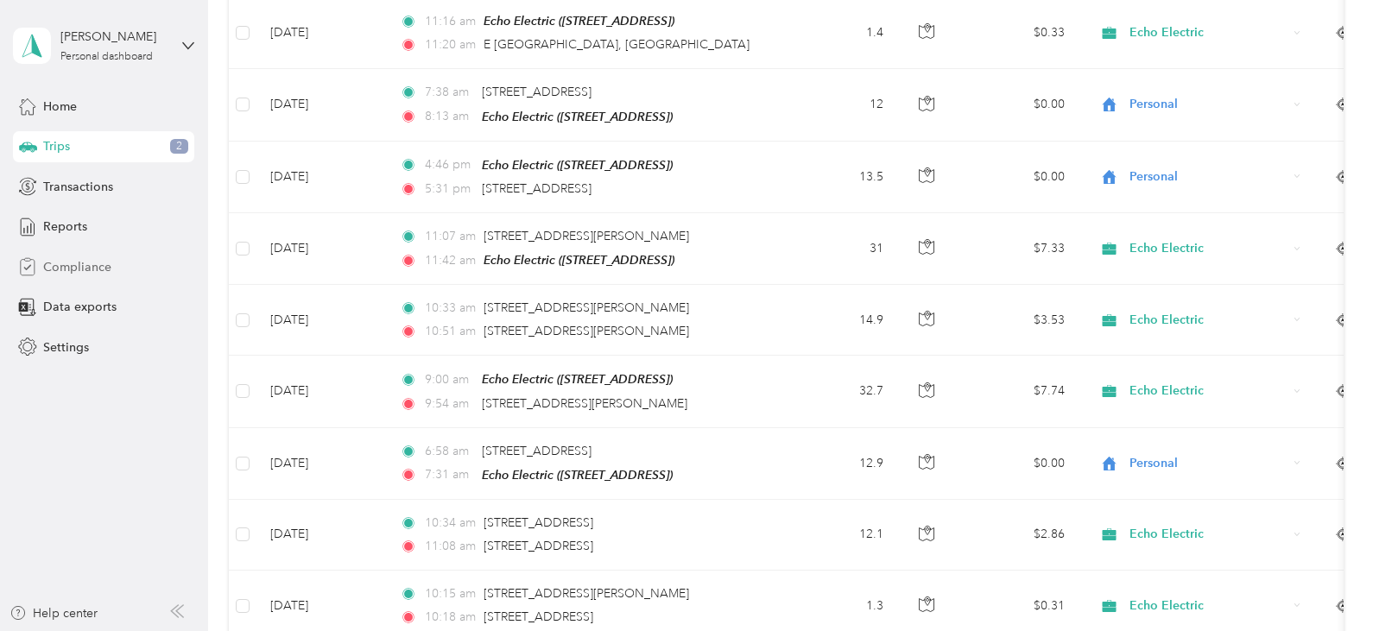
click at [62, 265] on span "Compliance" at bounding box center [77, 267] width 68 height 18
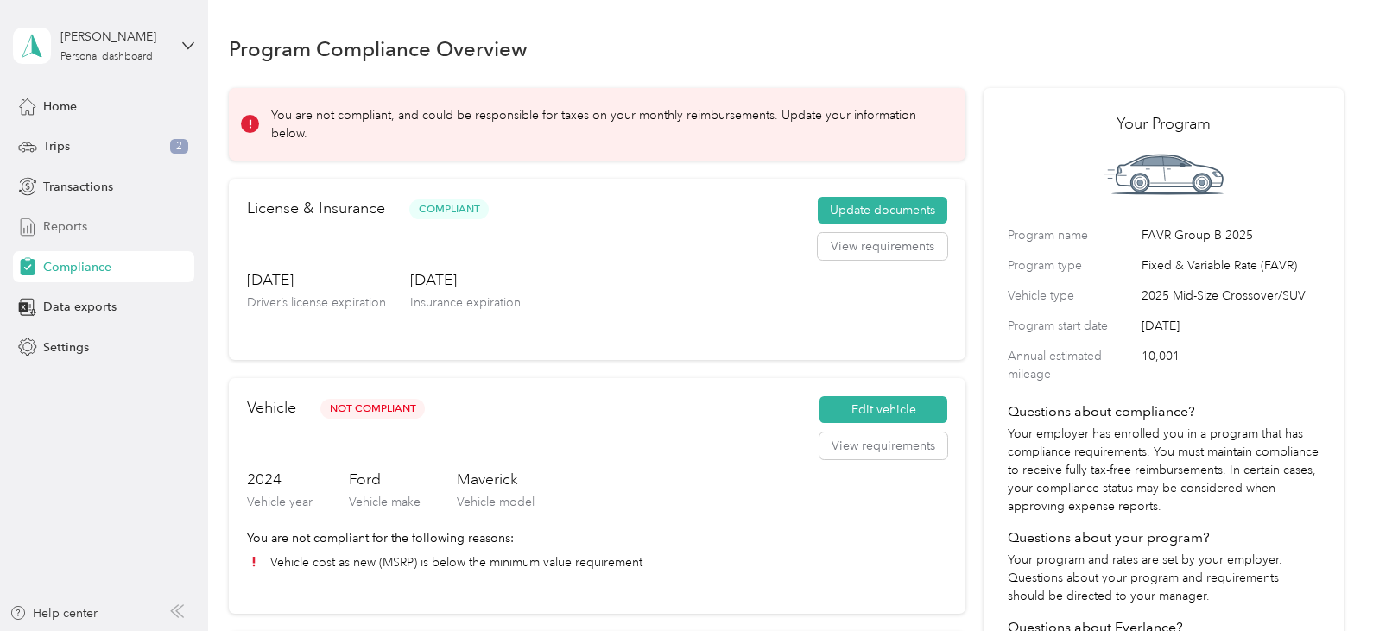
click at [57, 220] on span "Reports" at bounding box center [65, 227] width 44 height 18
